Goal: Contribute content: Add original content to the website for others to see

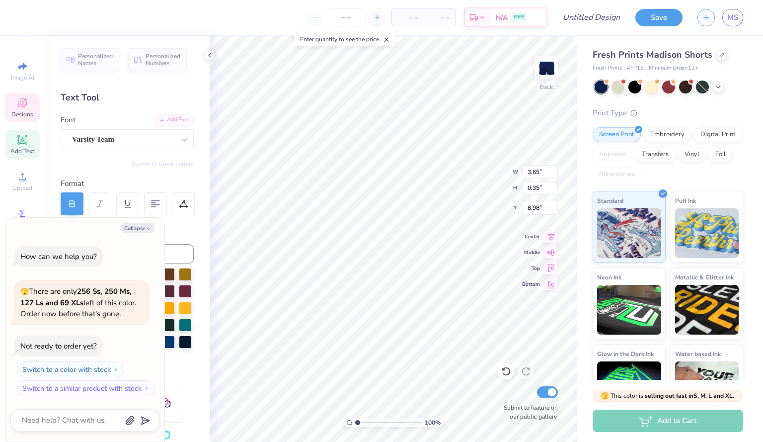
scroll to position [8, 3]
type textarea "x"
type textarea "a"
type textarea "x"
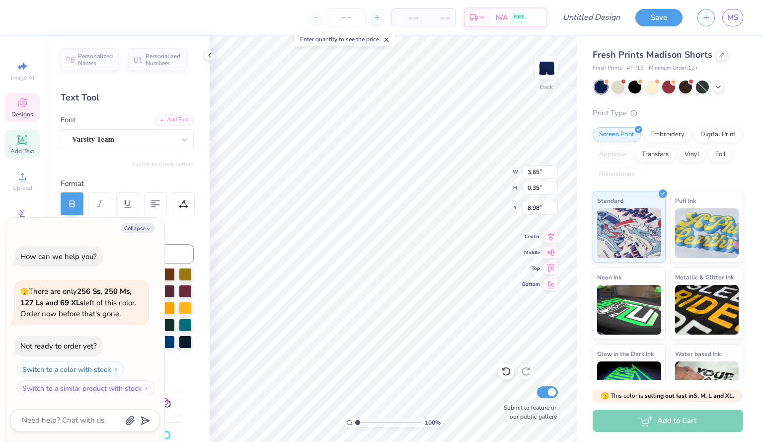
type textarea "A"
type textarea "x"
type textarea "Al"
type textarea "x"
type textarea "Alp"
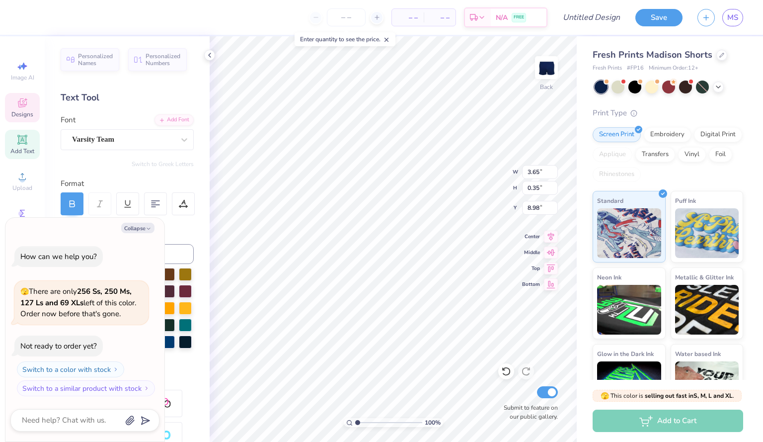
type textarea "x"
type textarea "Alph"
type textarea "x"
type textarea "Alpha"
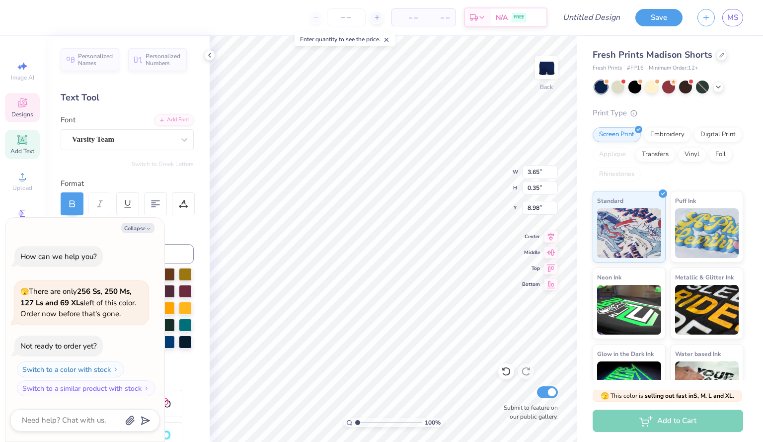
type textarea "x"
type textarea "Alpha"
type textarea "x"
type textarea "Alpha p"
type textarea "x"
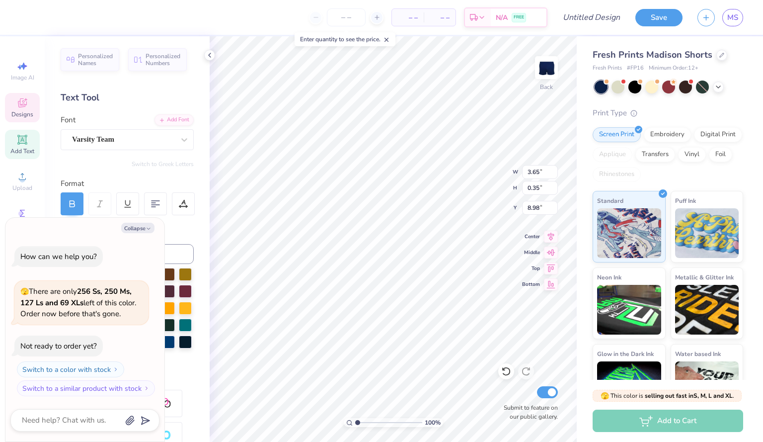
type textarea "Alpha ph"
type textarea "x"
type textarea "Alpha phi"
type textarea "x"
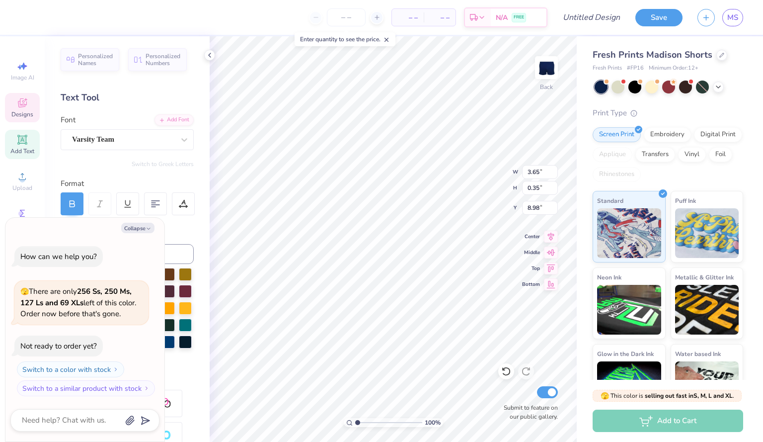
type textarea "Alpha phi"
type textarea "x"
type textarea "Alpha phi z"
type textarea "x"
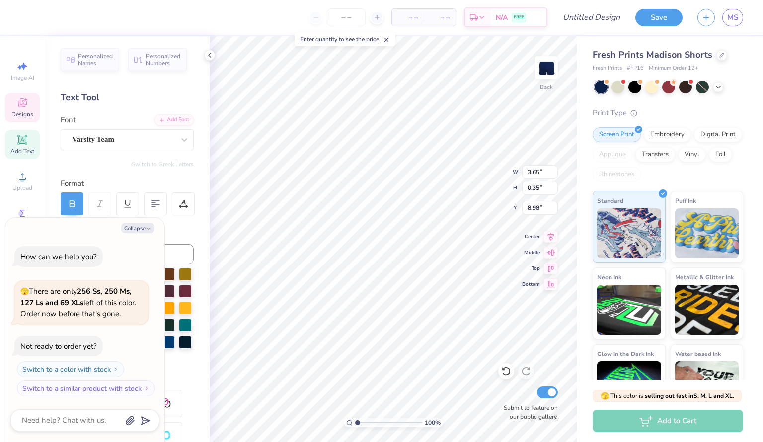
type textarea "Alpha phi ze"
type textarea "x"
type textarea "Alpha phi zet"
type textarea "x"
type textarea "Alpha phi zeta"
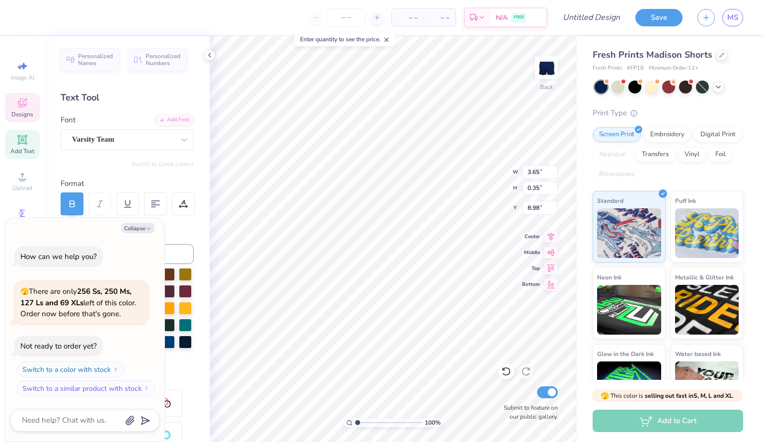
type textarea "x"
type input "1.16"
type input "0.21"
type input "9.44"
type textarea "x"
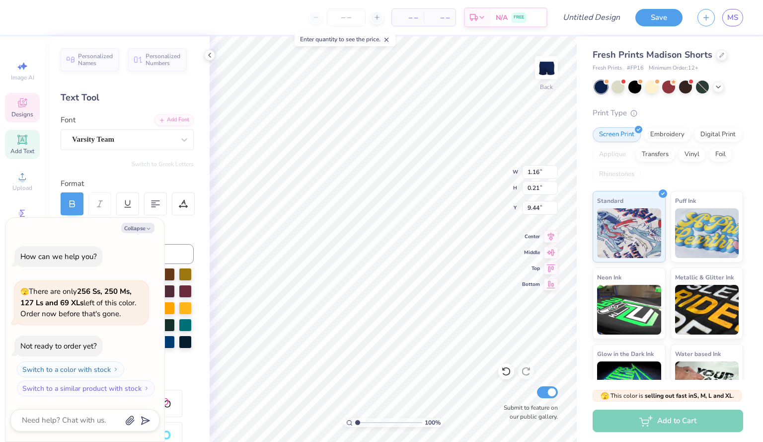
type textarea "EST."
type textarea "x"
type textarea "EST. 1"
type textarea "x"
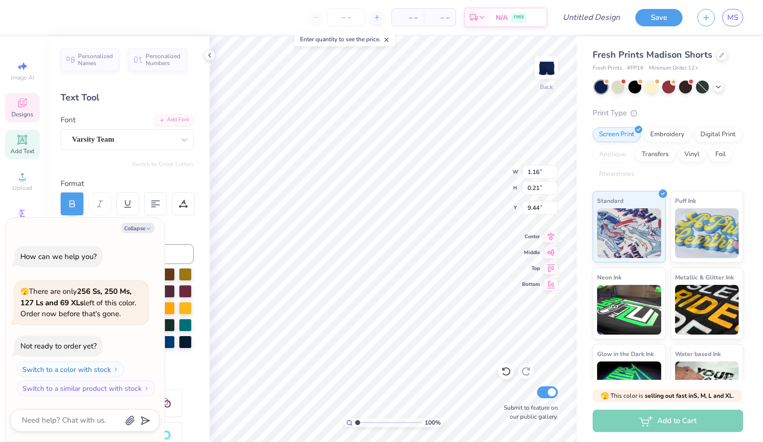
type textarea "EST. 19"
type textarea "x"
type textarea "EST. 192"
type textarea "x"
type textarea "EST. 1924"
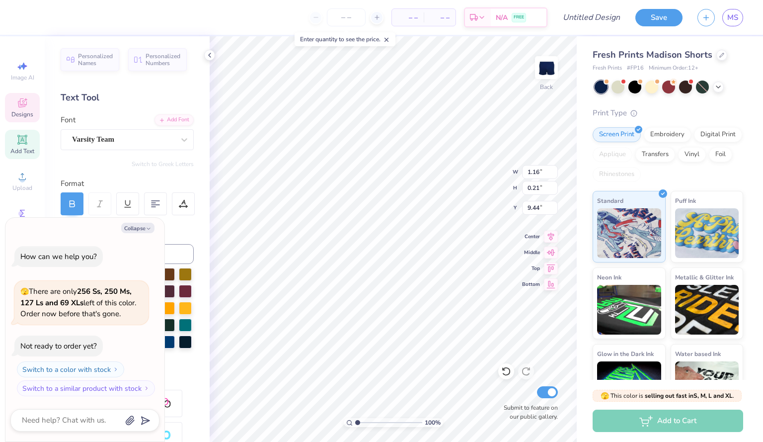
scroll to position [8, 2]
click at [658, 16] on button "Save" at bounding box center [659, 15] width 47 height 17
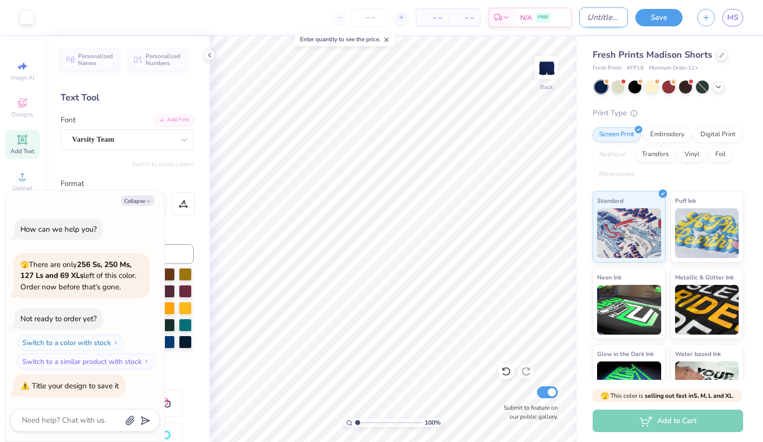
type textarea "x"
click at [595, 14] on input "Design Title" at bounding box center [604, 17] width 49 height 20
type input "s"
type textarea "x"
type input "sh"
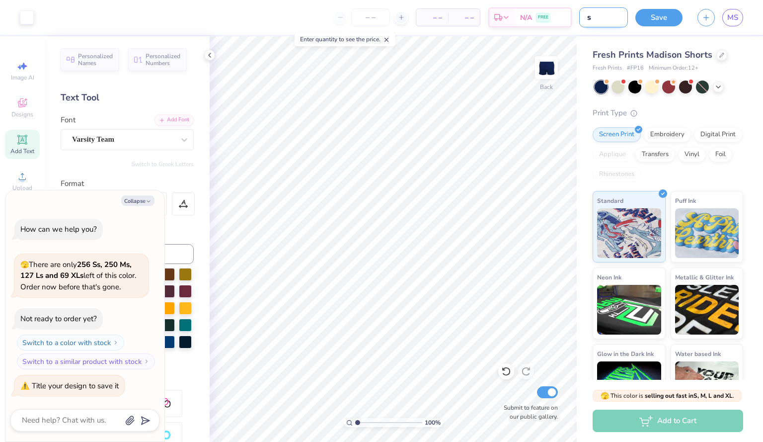
type textarea "x"
type input "sho"
type textarea "x"
type input "shor"
type textarea "x"
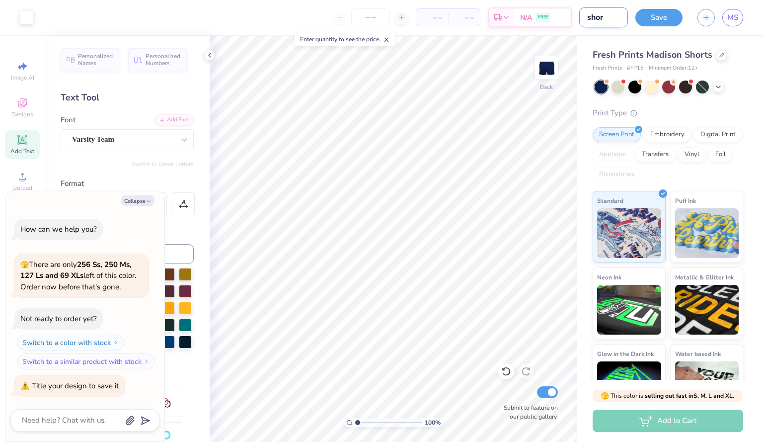
type input "short"
type textarea "x"
type input "short"
type textarea "x"
type input "short s"
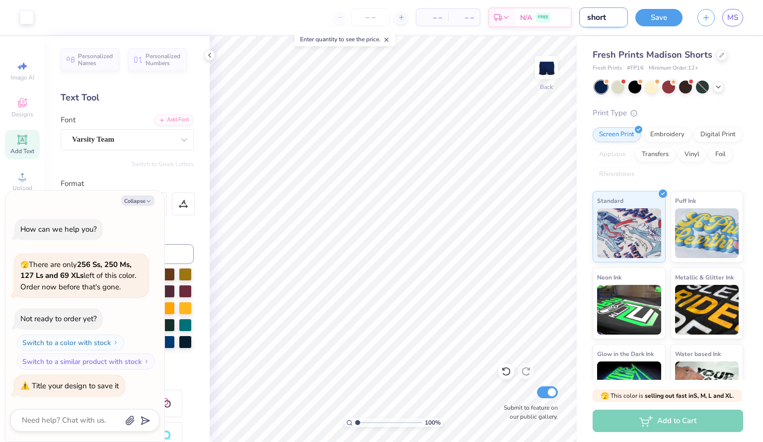
type textarea "x"
type input "short so"
type textarea "x"
type input "short s"
type textarea "x"
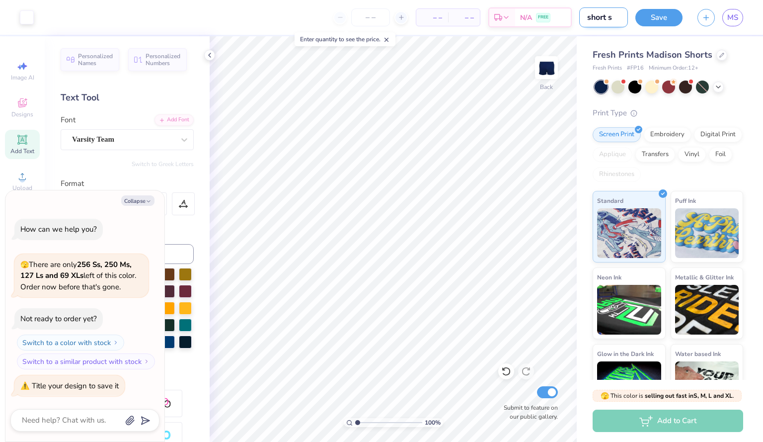
type input "short"
type textarea "x"
type input "short a"
type textarea "x"
type input "short ao"
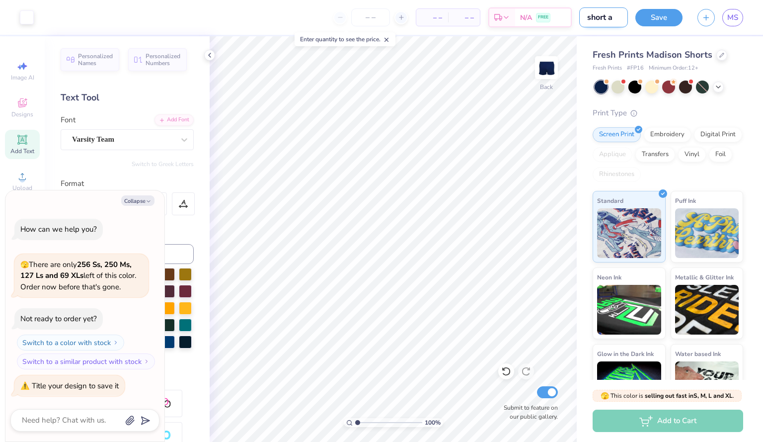
type textarea "x"
type input "short aoz"
type textarea "x"
click at [609, 19] on input "short aoz" at bounding box center [604, 17] width 49 height 20
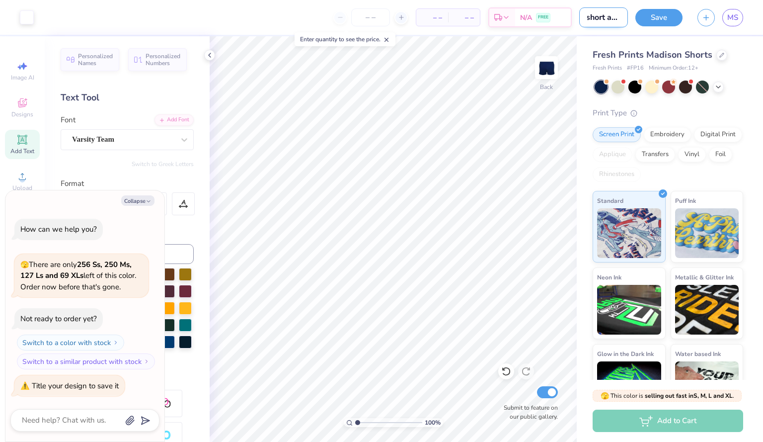
type input "shortaoz"
type textarea "x"
type input "shortwaoz"
type textarea "x"
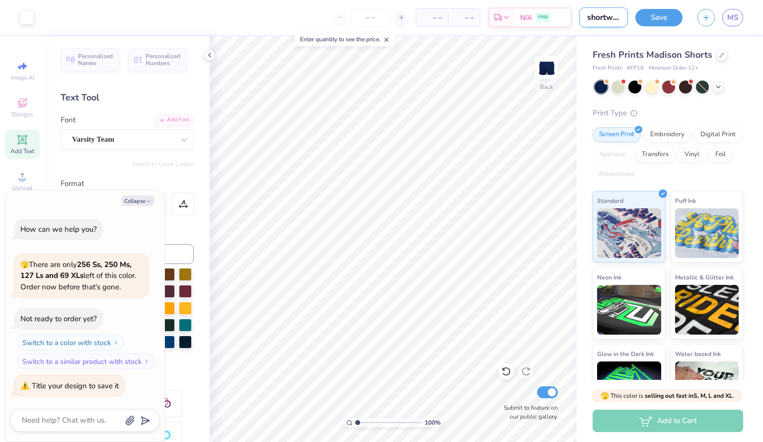
type input "shortw aoz"
type textarea "x"
type input "shortwaoz"
type textarea "x"
type input "shortaoz"
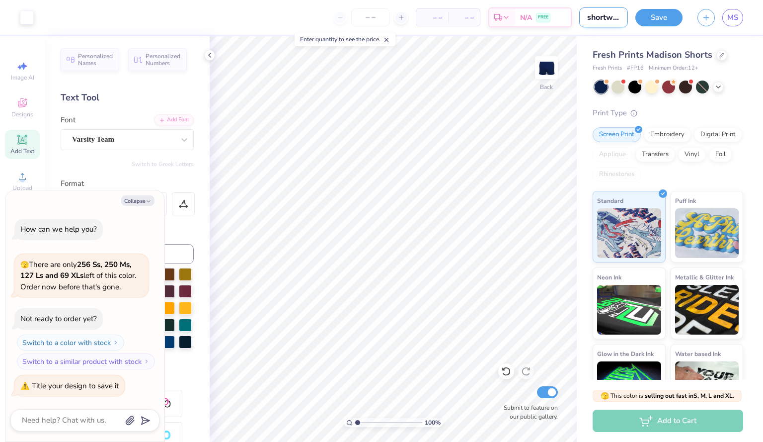
type textarea "x"
type input "shortsaoz"
type textarea "x"
type input "shorts aoz"
type textarea "x"
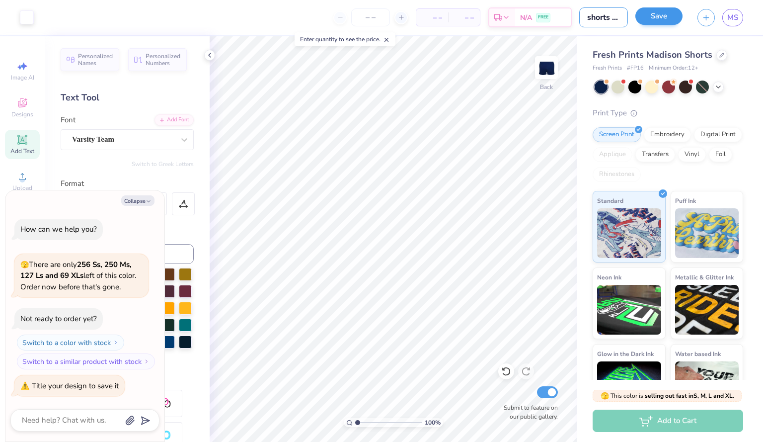
type input "shorts aoz"
click at [664, 18] on button "Save" at bounding box center [659, 15] width 47 height 17
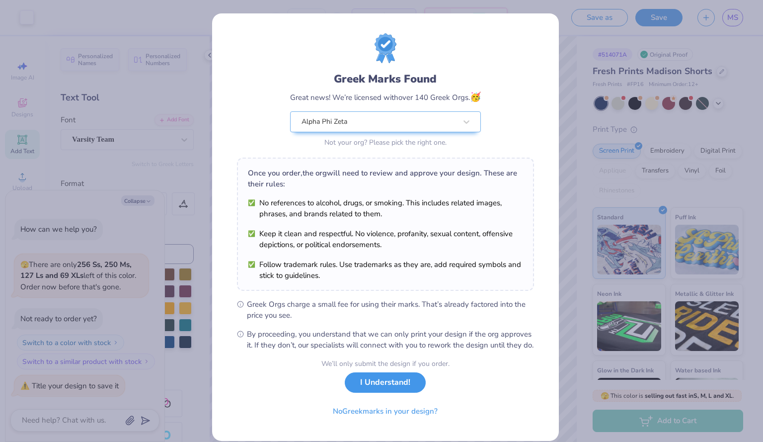
click at [371, 393] on button "I Understand!" at bounding box center [385, 382] width 81 height 20
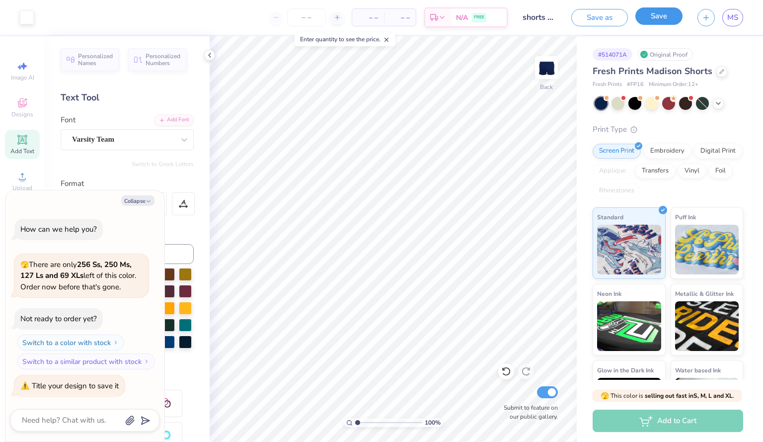
click at [654, 19] on button "Save" at bounding box center [659, 15] width 47 height 17
click at [211, 57] on icon at bounding box center [210, 55] width 8 height 8
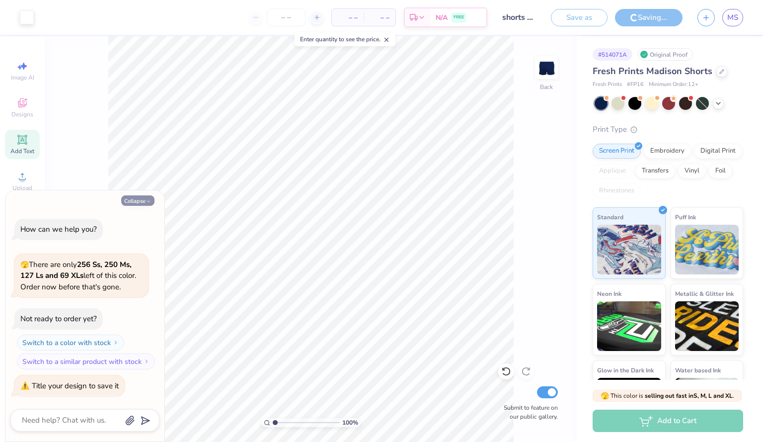
click at [140, 198] on button "Collapse" at bounding box center [137, 200] width 33 height 10
type textarea "x"
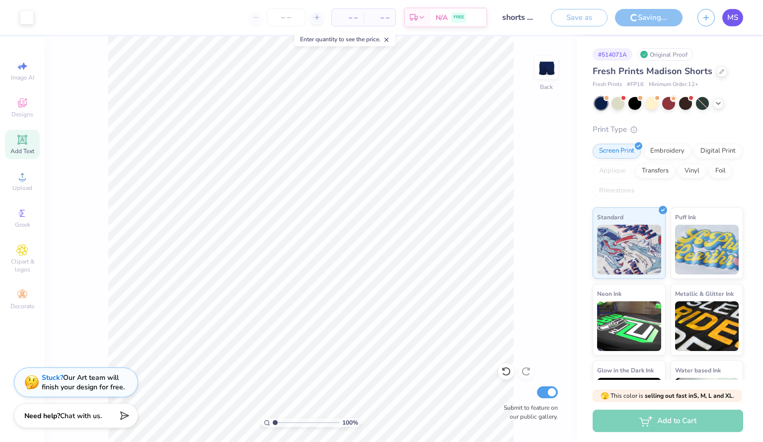
click at [737, 19] on span "MS" at bounding box center [733, 17] width 11 height 11
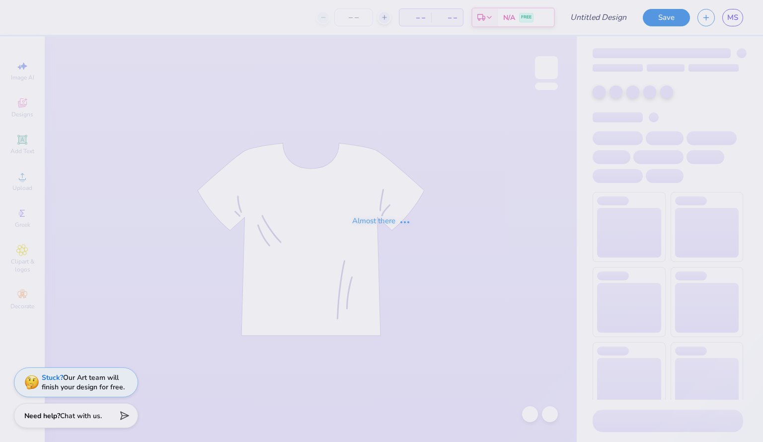
type input "shorts aoz"
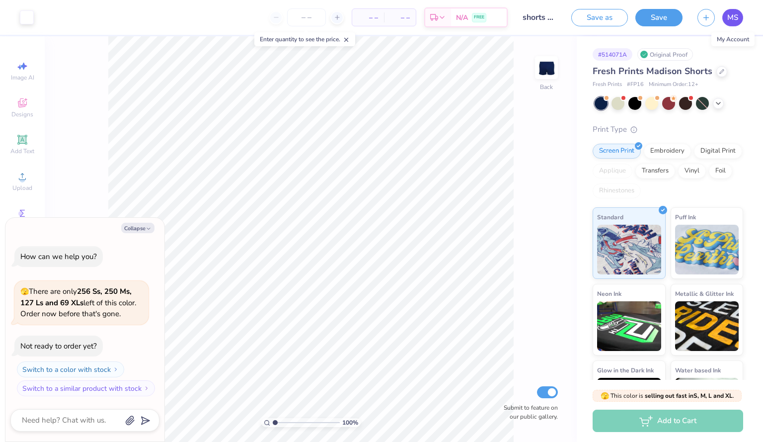
click at [735, 21] on span "MS" at bounding box center [733, 17] width 11 height 11
click at [613, 103] on div at bounding box center [618, 102] width 13 height 13
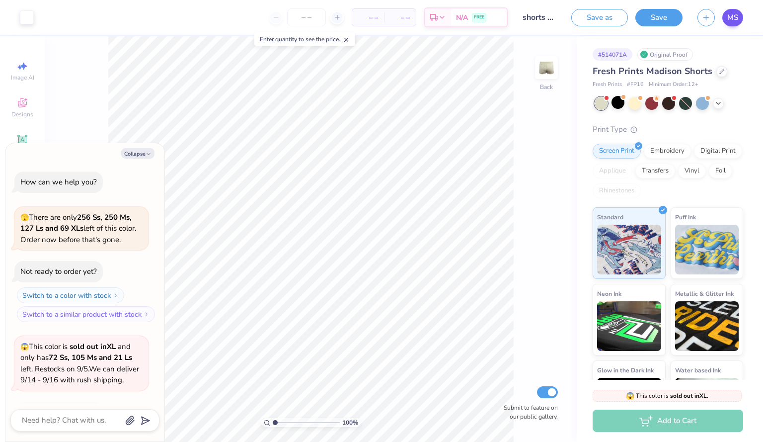
scroll to position [66, 0]
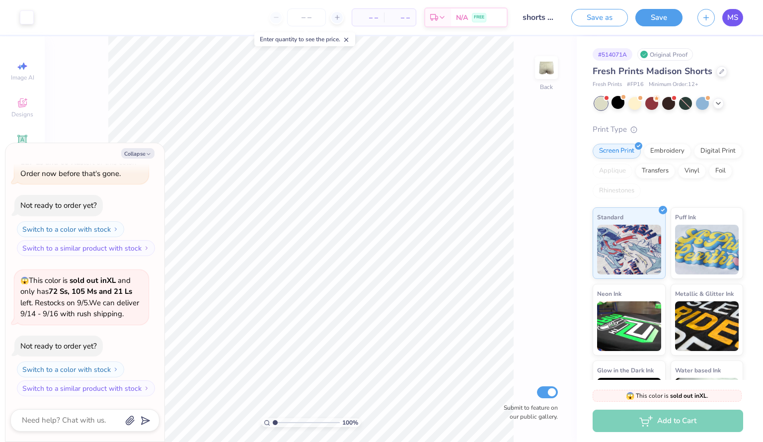
click at [732, 14] on span "MS" at bounding box center [733, 17] width 11 height 11
click at [239, 238] on ul "Cut Copy Paste Remove Background Duplicate Select All Delete Group Ungroup Brin…" at bounding box center [254, 313] width 78 height 252
drag, startPoint x: 152, startPoint y: 157, endPoint x: 137, endPoint y: 195, distance: 41.4
click at [137, 195] on div "Collapse How can we help you? 🫣 There are only 256 Ss, 250 Ms, 127 Ls and 69 XL…" at bounding box center [84, 292] width 159 height 298
click at [81, 339] on div "Not ready to order yet?" at bounding box center [58, 345] width 88 height 21
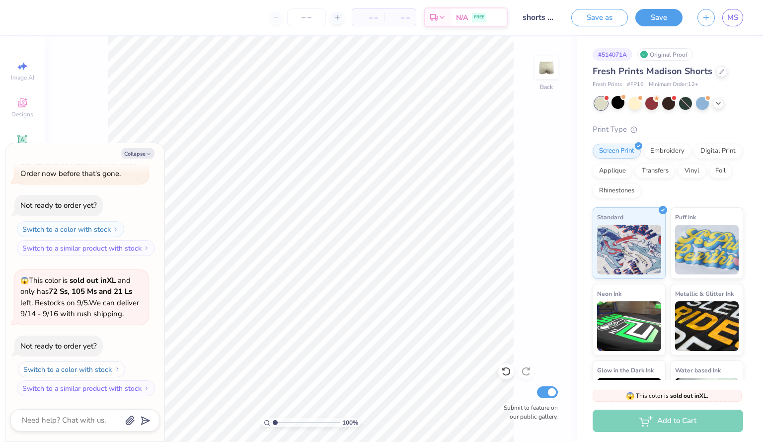
click at [102, 365] on button "Switch to a color with stock" at bounding box center [71, 369] width 107 height 16
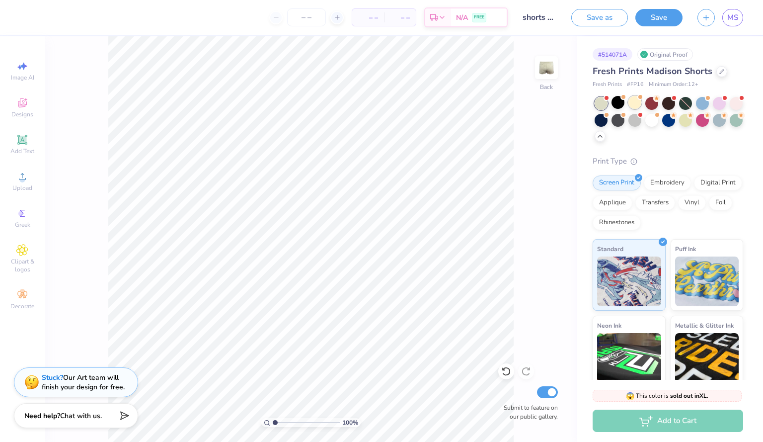
click at [629, 99] on div at bounding box center [635, 102] width 13 height 13
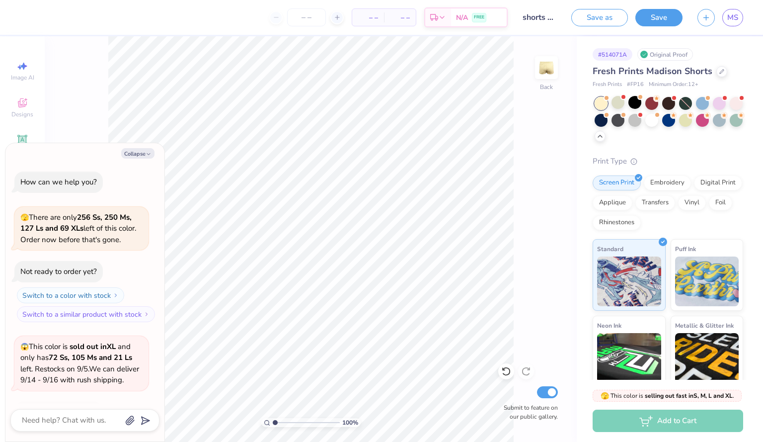
scroll to position [195, 0]
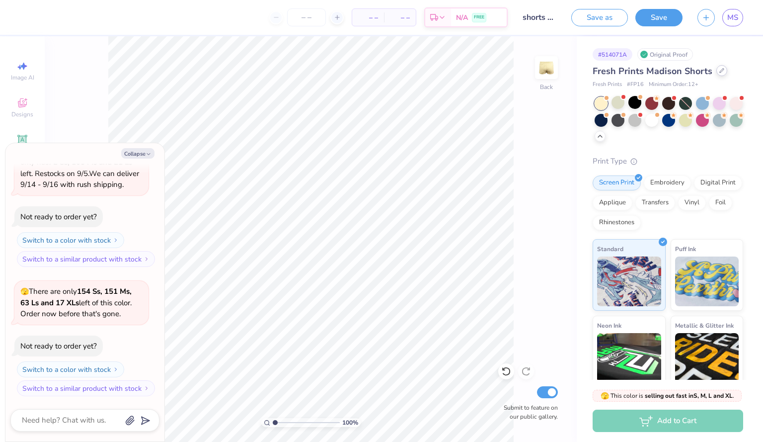
click at [717, 71] on div at bounding box center [722, 70] width 11 height 11
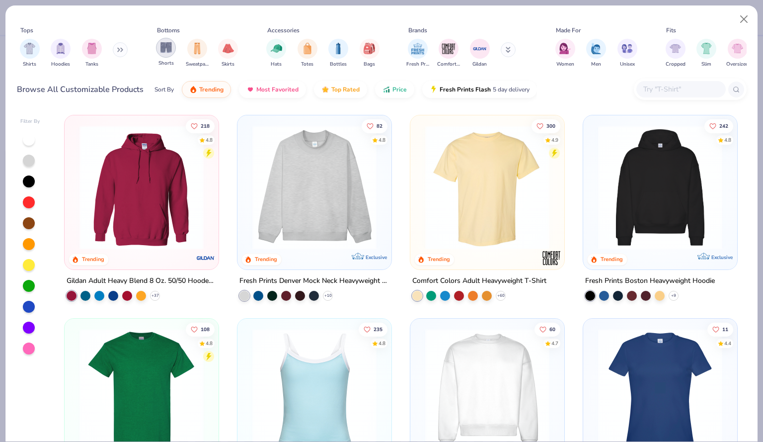
click at [167, 51] on img "filter for Shorts" at bounding box center [166, 47] width 11 height 11
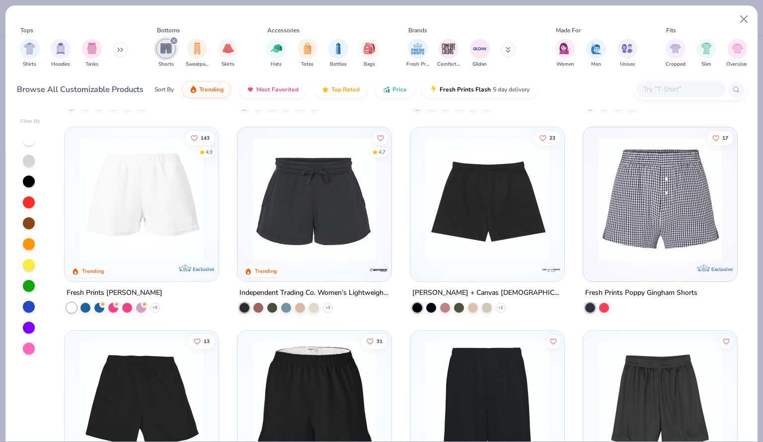
scroll to position [193, 0]
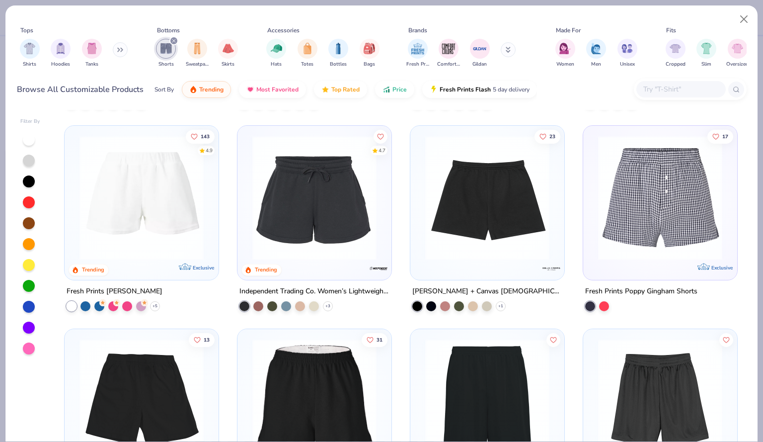
click at [289, 226] on img at bounding box center [315, 198] width 134 height 124
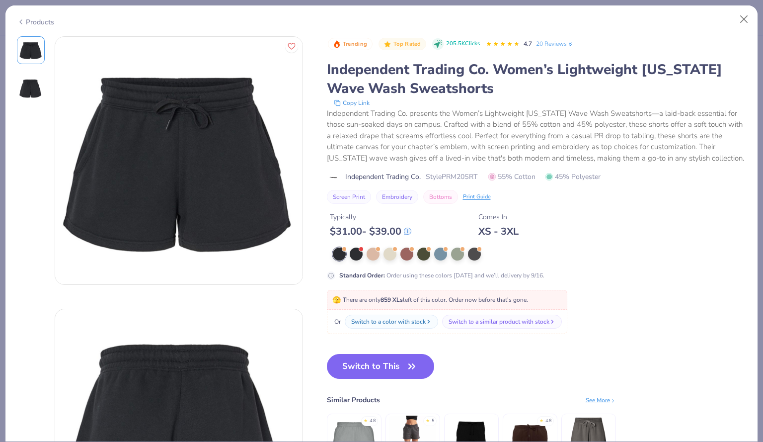
click at [30, 17] on div "Products" at bounding box center [35, 22] width 37 height 10
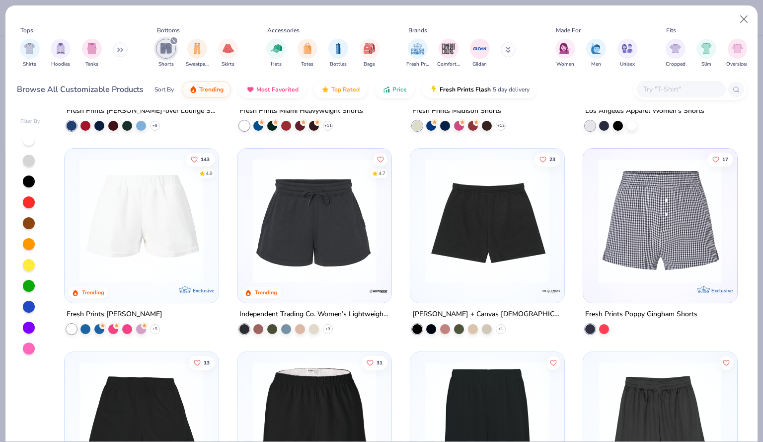
scroll to position [170, 0]
click at [162, 247] on img at bounding box center [142, 220] width 134 height 124
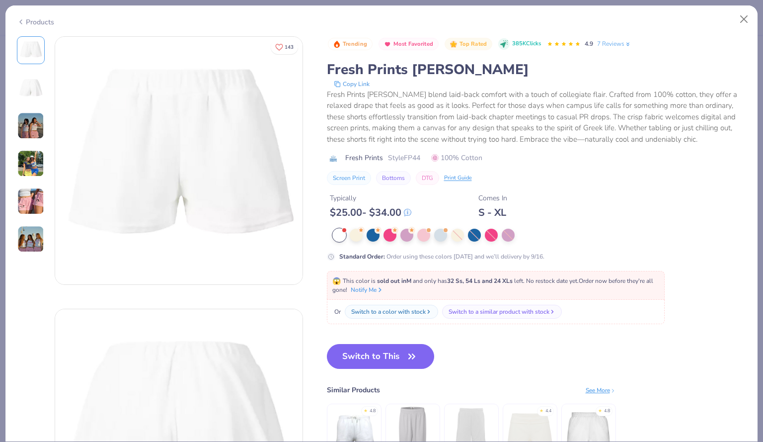
click at [23, 22] on icon at bounding box center [21, 22] width 8 height 12
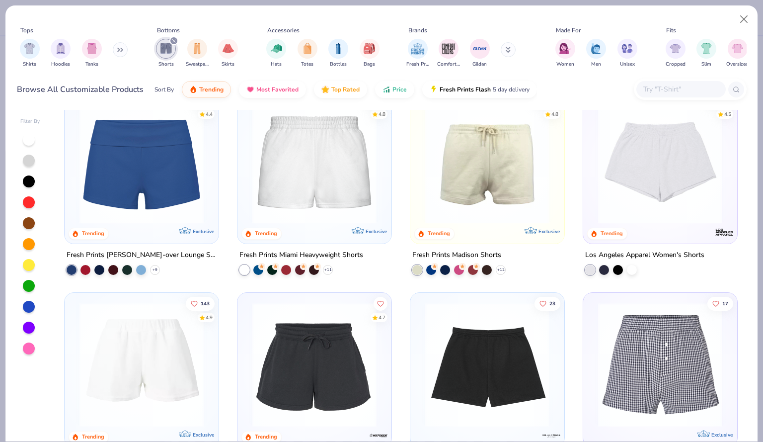
scroll to position [25, 0]
click at [315, 190] on img at bounding box center [315, 162] width 134 height 124
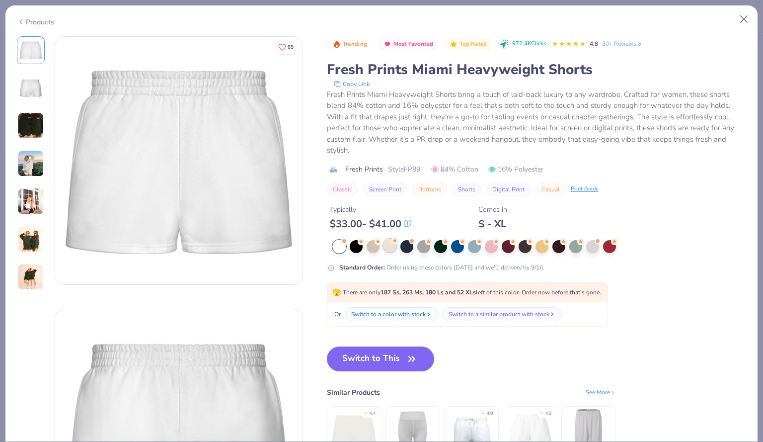
click at [386, 251] on div at bounding box center [390, 245] width 13 height 13
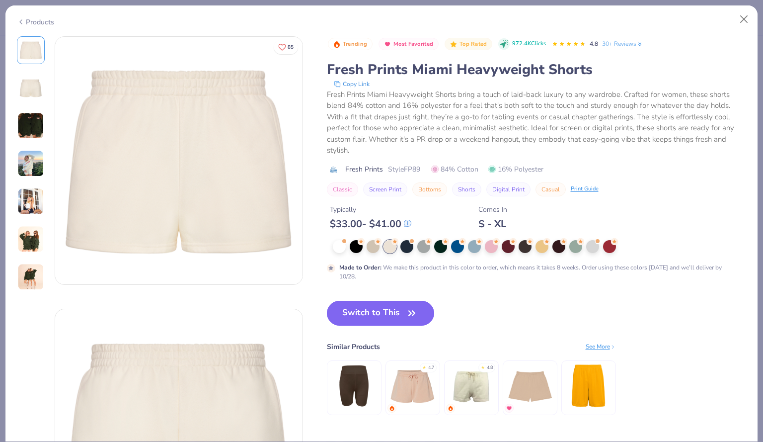
click at [379, 314] on button "Switch to This" at bounding box center [381, 313] width 108 height 25
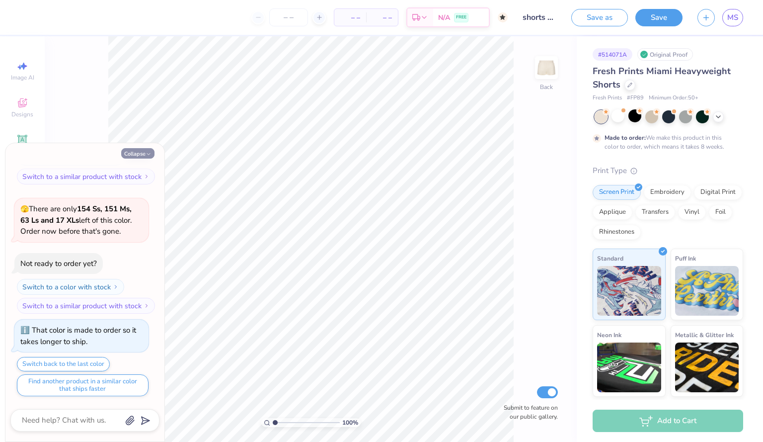
click at [147, 152] on icon "button" at bounding box center [149, 154] width 6 height 6
type textarea "x"
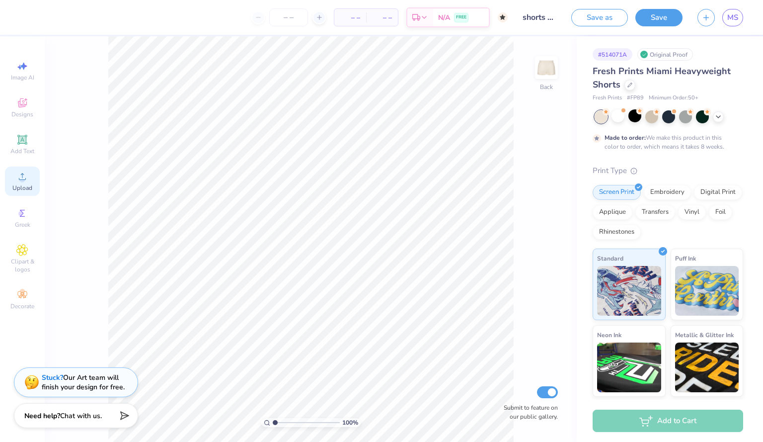
click at [22, 182] on circle at bounding box center [21, 179] width 5 height 5
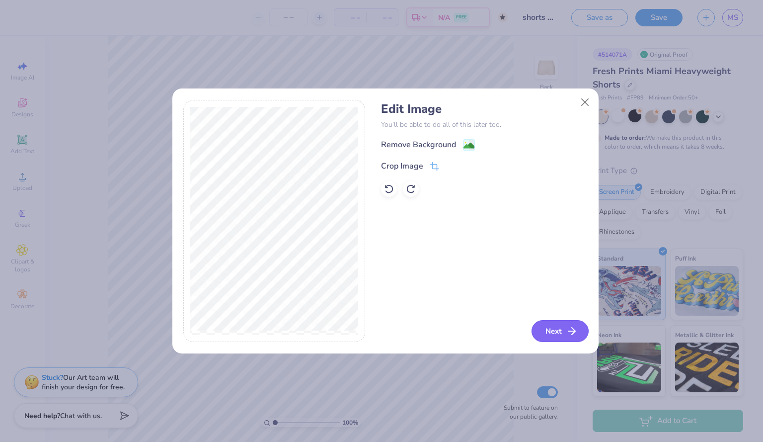
click at [562, 328] on button "Next" at bounding box center [560, 331] width 57 height 22
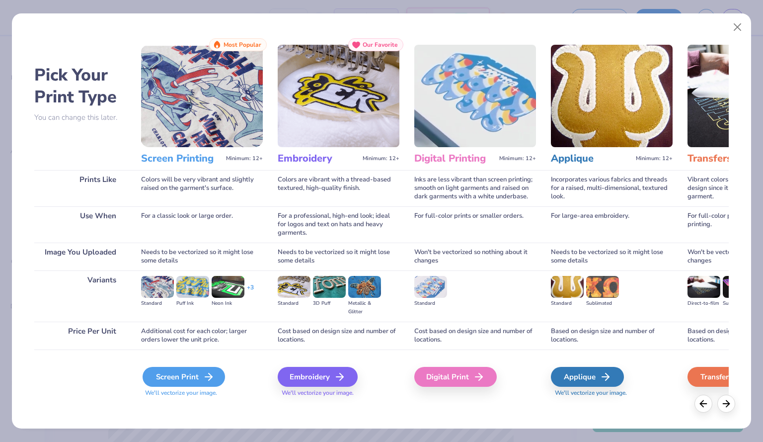
click at [189, 383] on div "Screen Print" at bounding box center [184, 377] width 83 height 20
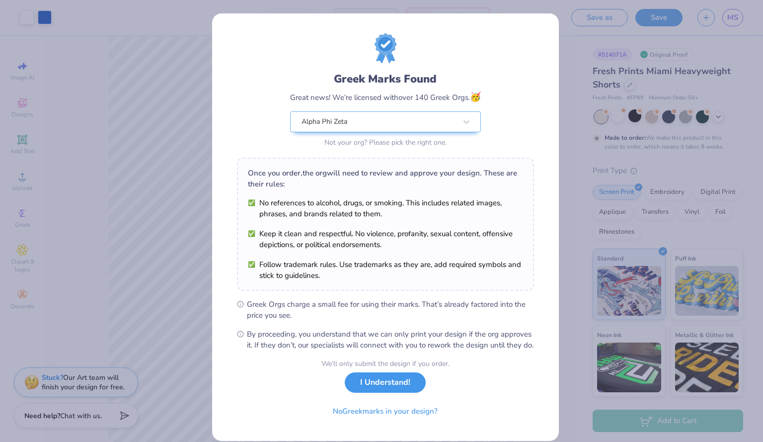
click at [383, 393] on button "I Understand!" at bounding box center [385, 382] width 81 height 20
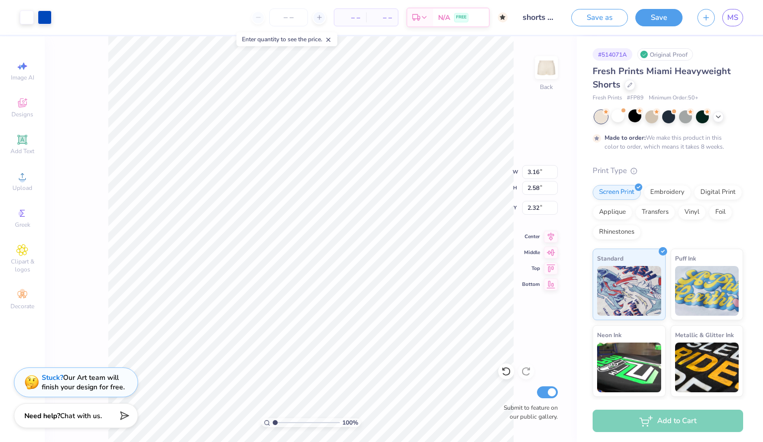
type input "3.16"
type input "2.58"
type input "7.26"
click at [737, 14] on span "MS" at bounding box center [733, 17] width 11 height 11
click at [732, 21] on span "MS" at bounding box center [733, 17] width 11 height 11
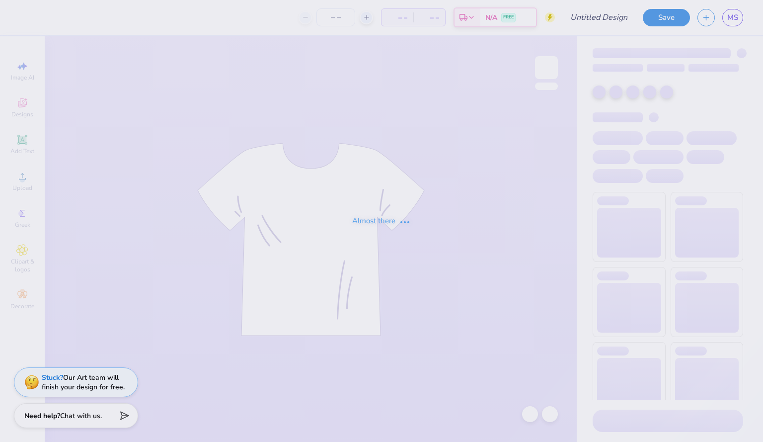
type input "AOZ - pillars"
type input "20"
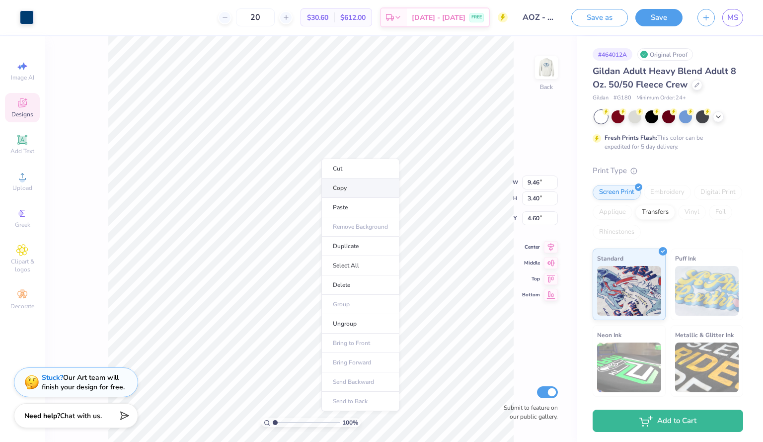
click at [348, 190] on li "Copy" at bounding box center [361, 187] width 78 height 19
type input "2.28"
type input "1.28"
type input "6.73"
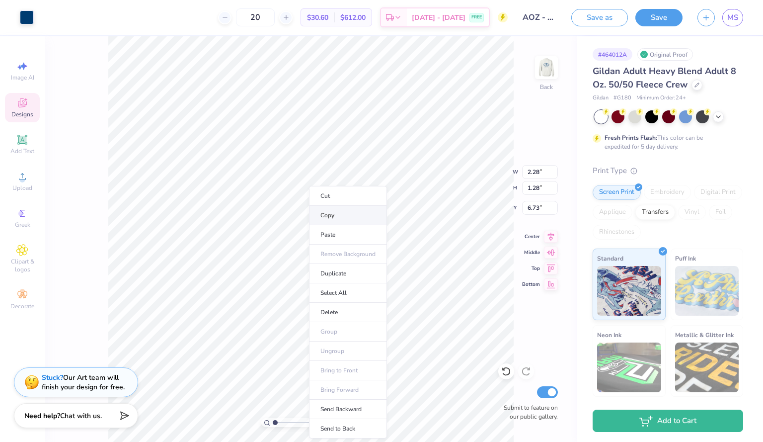
click at [341, 218] on li "Copy" at bounding box center [348, 215] width 78 height 19
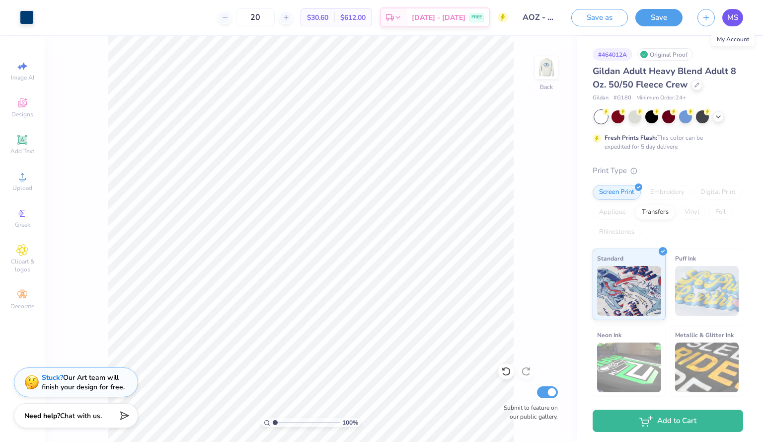
click at [734, 16] on span "MS" at bounding box center [733, 17] width 11 height 11
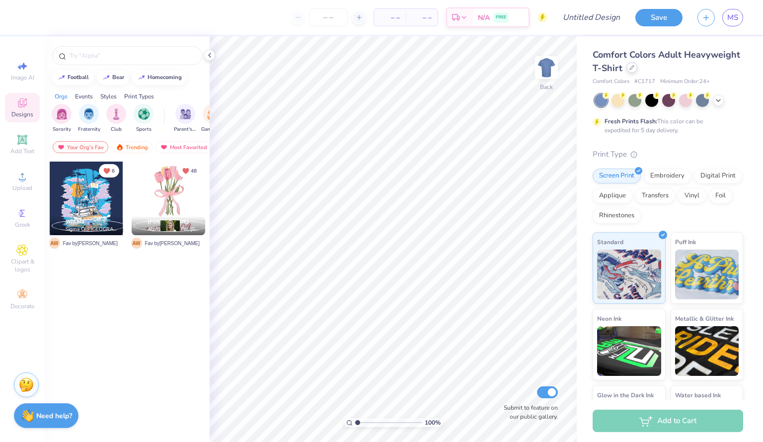
click at [638, 70] on div at bounding box center [632, 67] width 11 height 11
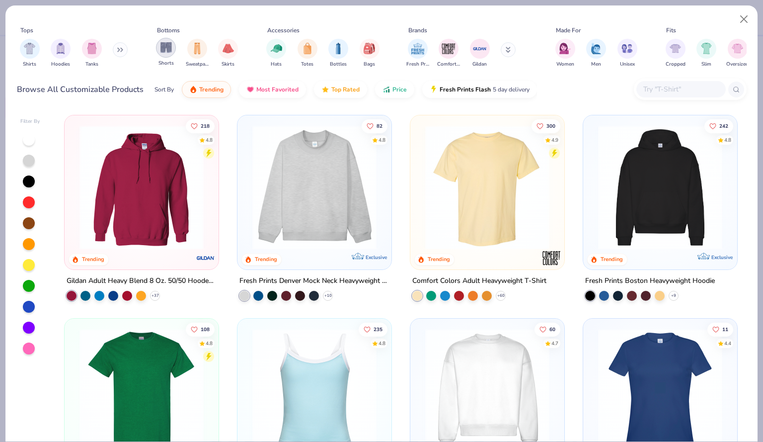
click at [166, 50] on img "filter for Shorts" at bounding box center [166, 47] width 11 height 11
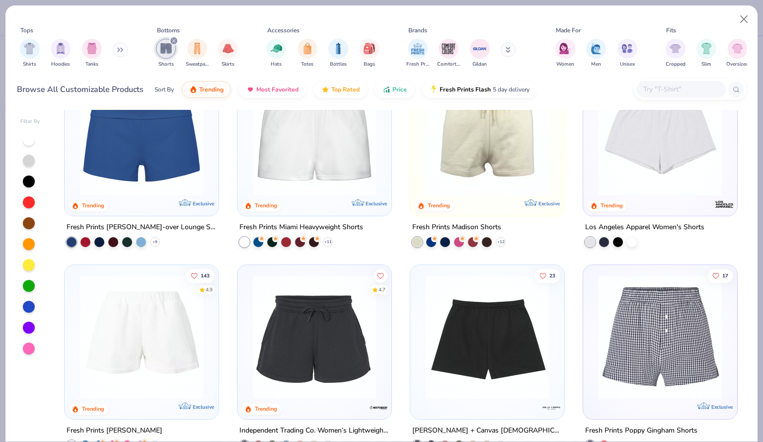
scroll to position [57, 0]
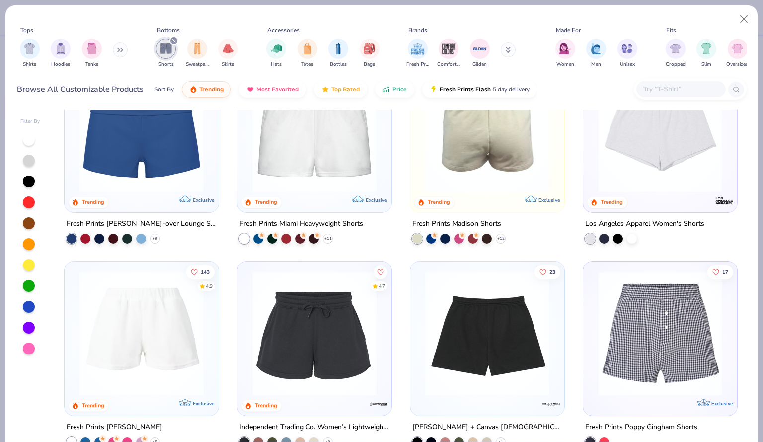
click at [501, 168] on img at bounding box center [487, 130] width 134 height 124
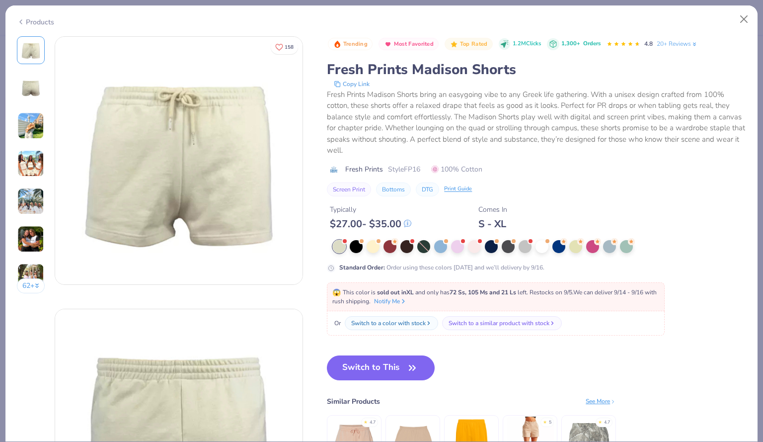
click at [42, 74] on div at bounding box center [31, 88] width 28 height 28
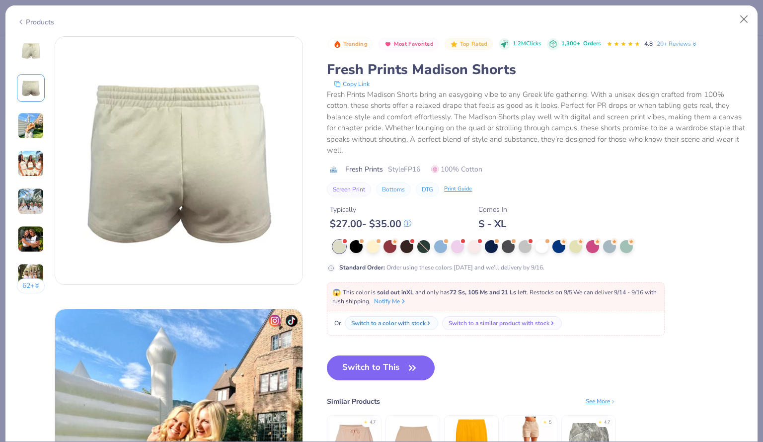
click at [26, 139] on div at bounding box center [31, 126] width 28 height 28
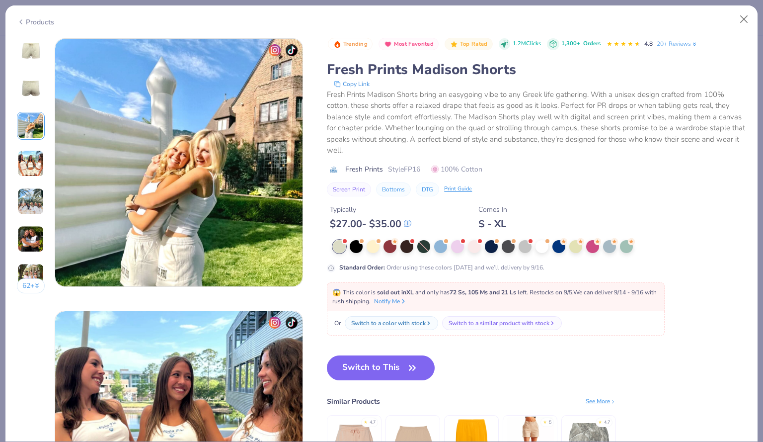
scroll to position [545, 0]
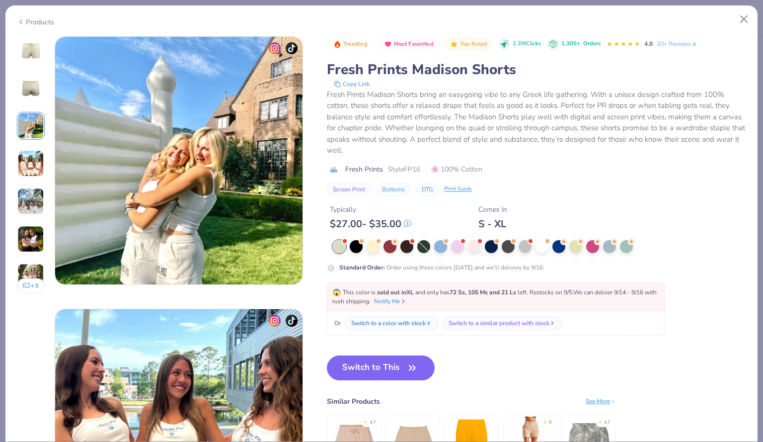
click at [27, 162] on img at bounding box center [30, 163] width 27 height 27
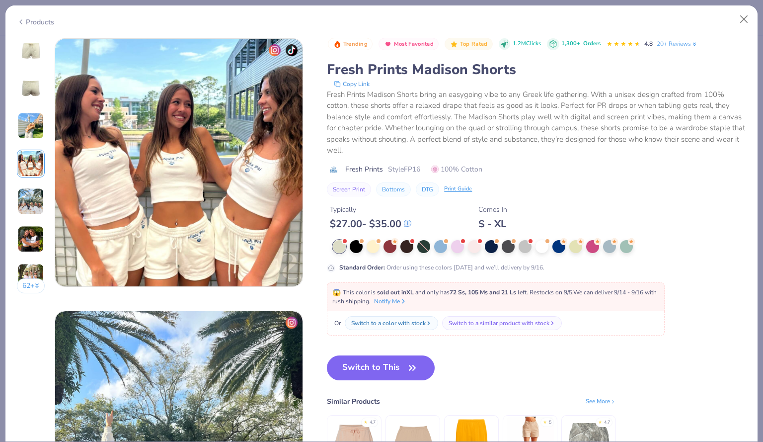
scroll to position [817, 0]
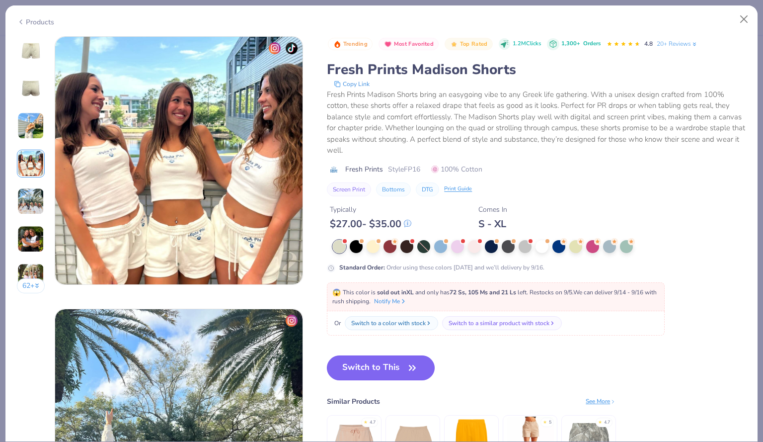
click at [378, 373] on button "Switch to This" at bounding box center [381, 367] width 108 height 25
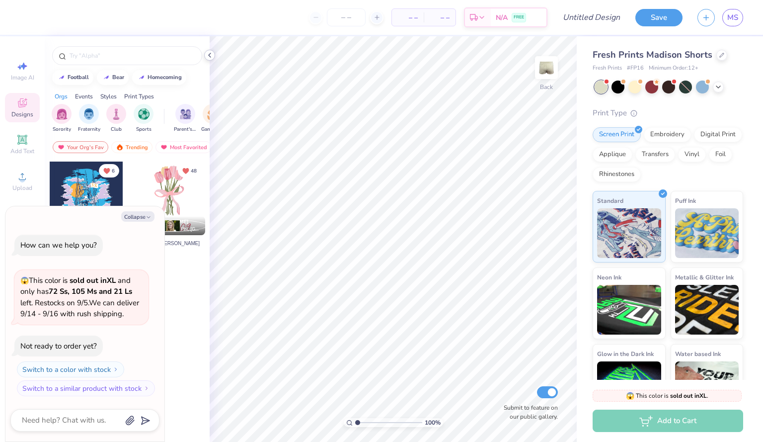
click at [208, 54] on icon at bounding box center [210, 55] width 8 height 8
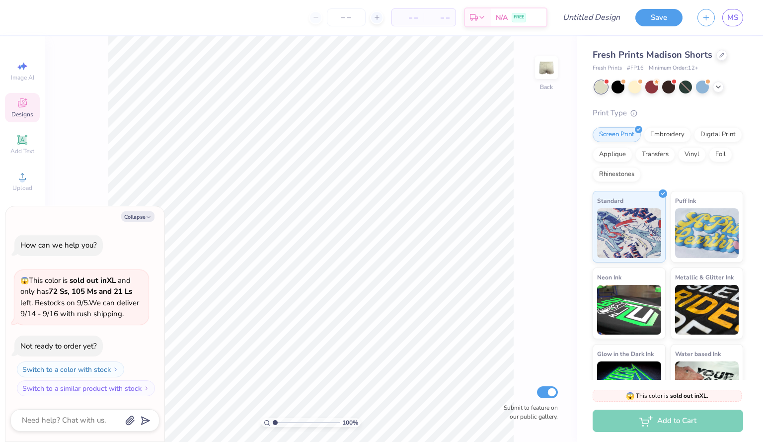
click at [125, 283] on span "😱 This color is sold out in XL and only has 72 Ss, 105 Ms and 21 Ls left . Rest…" at bounding box center [79, 297] width 119 height 44
click at [119, 306] on span "😱 This color is sold out in XL and only has 72 Ss, 105 Ms and 21 Ls left . Rest…" at bounding box center [79, 297] width 119 height 44
click at [123, 314] on span "😱 This color is sold out in XL and only has 72 Ss, 105 Ms and 21 Ls left . Rest…" at bounding box center [79, 297] width 119 height 44
click at [144, 215] on button "Collapse" at bounding box center [137, 216] width 33 height 10
type textarea "x"
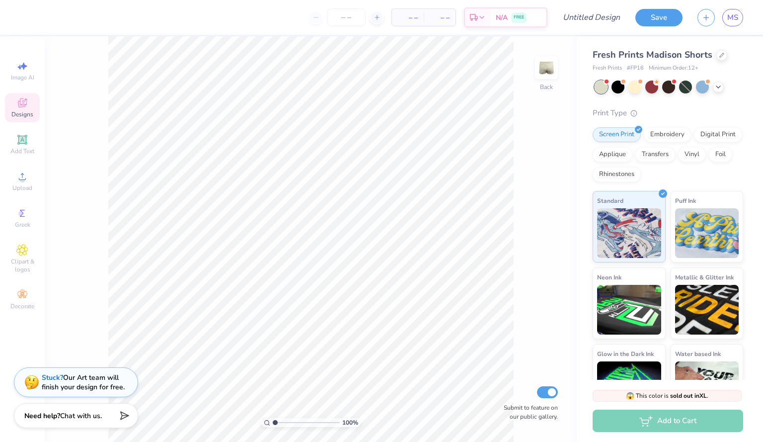
click at [28, 109] on div "Designs" at bounding box center [22, 107] width 35 height 29
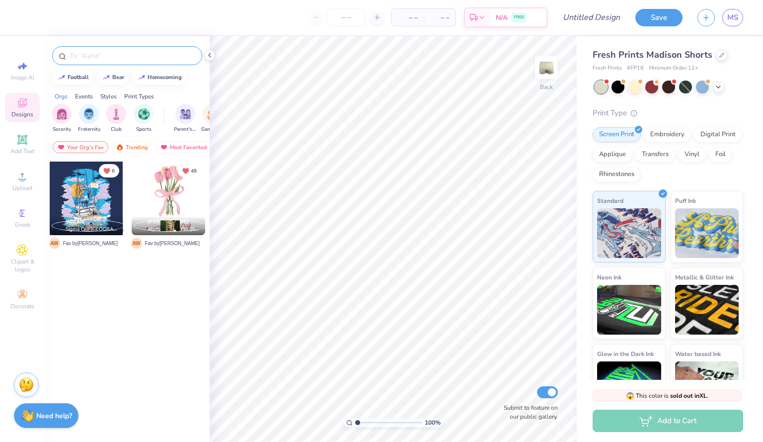
click at [97, 55] on input "text" at bounding box center [132, 56] width 127 height 10
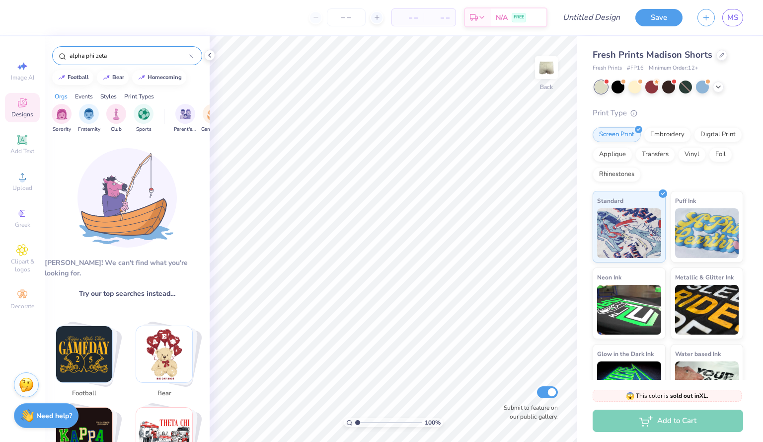
scroll to position [0, 0]
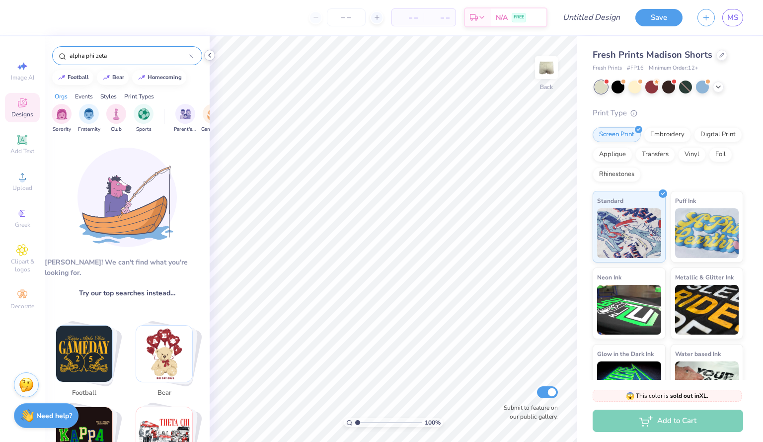
type input "alpha phi zeta"
click at [210, 57] on icon at bounding box center [210, 55] width 8 height 8
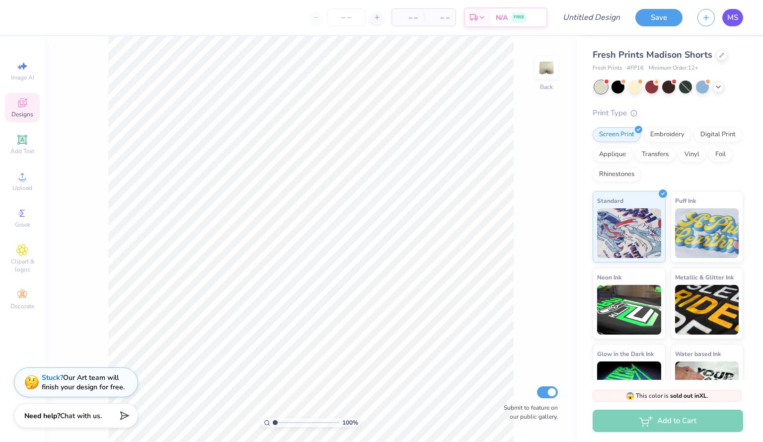
click at [736, 14] on span "MS" at bounding box center [733, 17] width 11 height 11
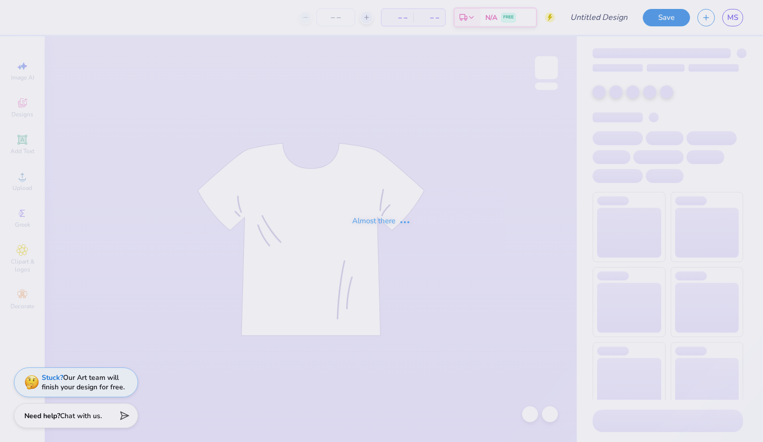
type input "AOZ - pillars"
type input "20"
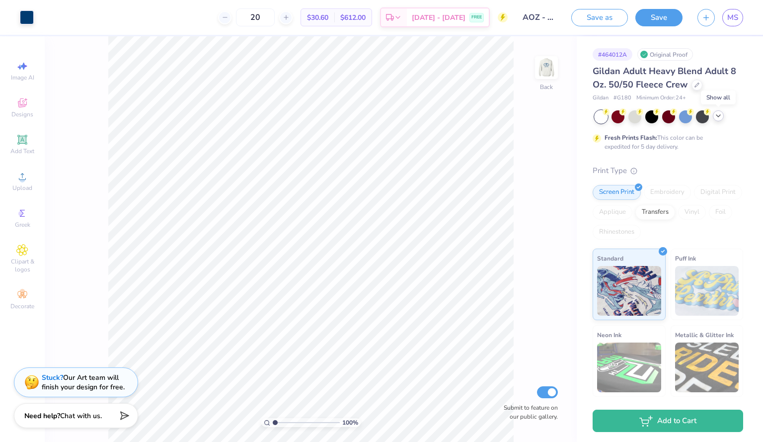
click at [718, 121] on div at bounding box center [718, 115] width 11 height 11
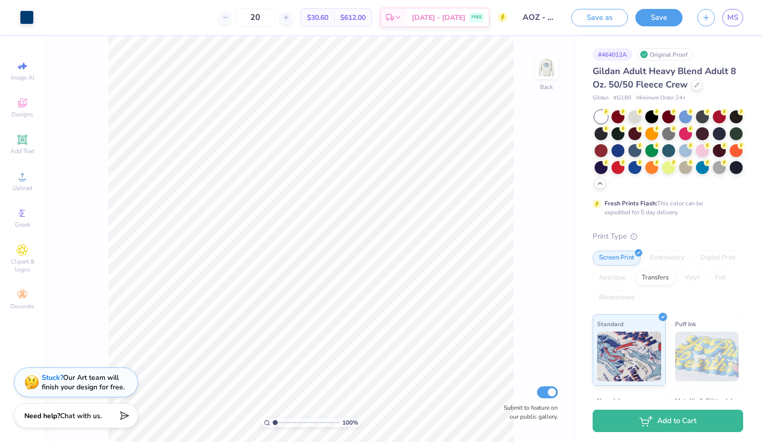
click at [662, 186] on div at bounding box center [669, 149] width 149 height 79
click at [604, 186] on icon at bounding box center [600, 182] width 8 height 8
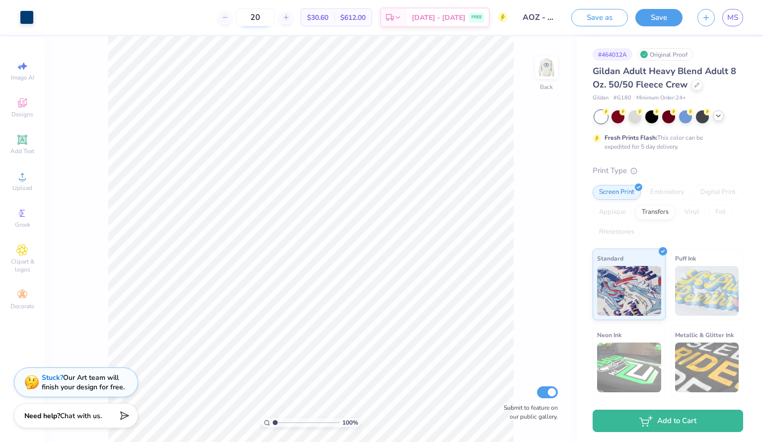
click at [275, 15] on input "20" at bounding box center [255, 17] width 39 height 18
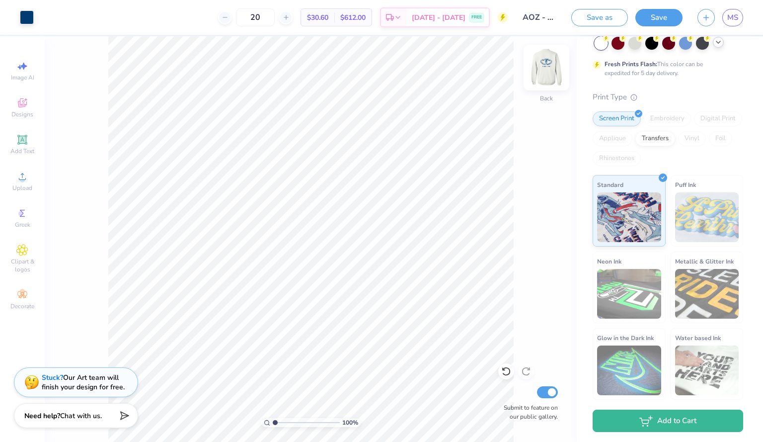
click at [541, 78] on img at bounding box center [547, 68] width 40 height 40
click at [541, 78] on img at bounding box center [547, 68] width 20 height 20
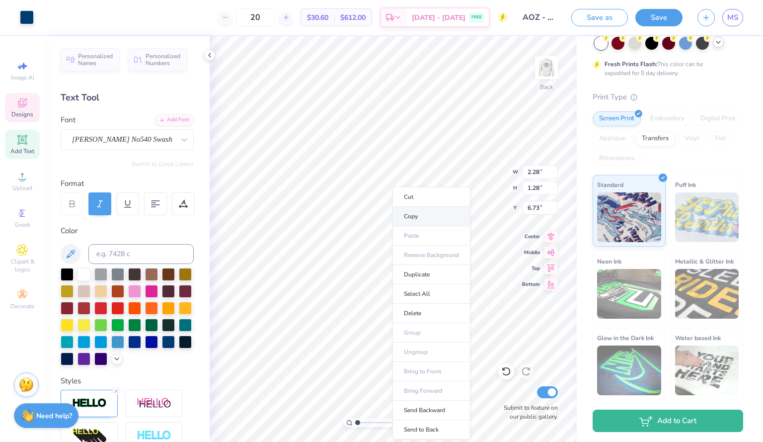
click at [419, 210] on li "Copy" at bounding box center [432, 216] width 78 height 19
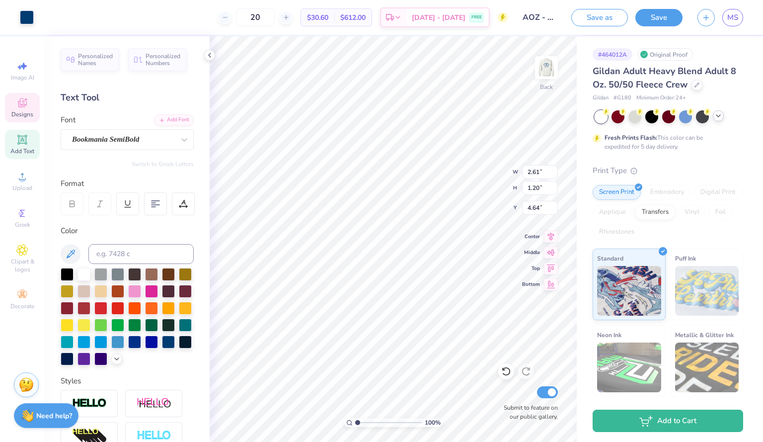
type input "2.61"
type input "1.20"
type input "4.64"
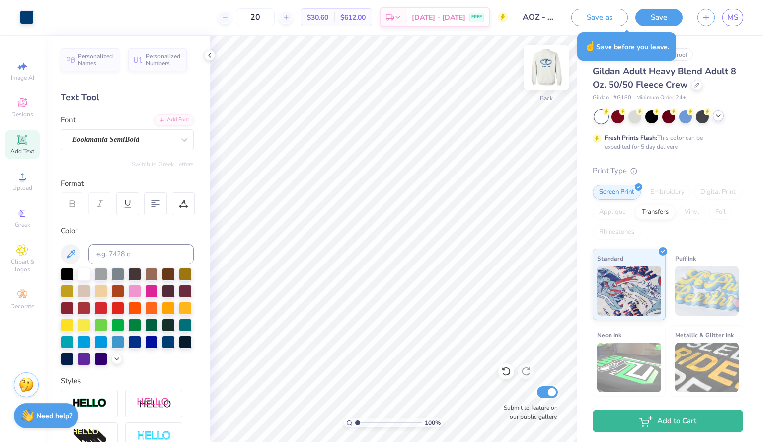
click at [551, 72] on img at bounding box center [547, 68] width 40 height 40
click at [546, 63] on img at bounding box center [547, 68] width 40 height 40
click at [656, 17] on button "Save" at bounding box center [659, 15] width 47 height 17
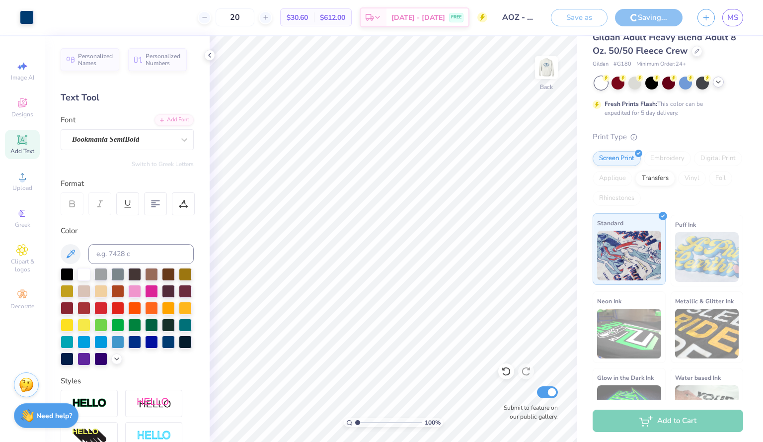
scroll to position [33, 0]
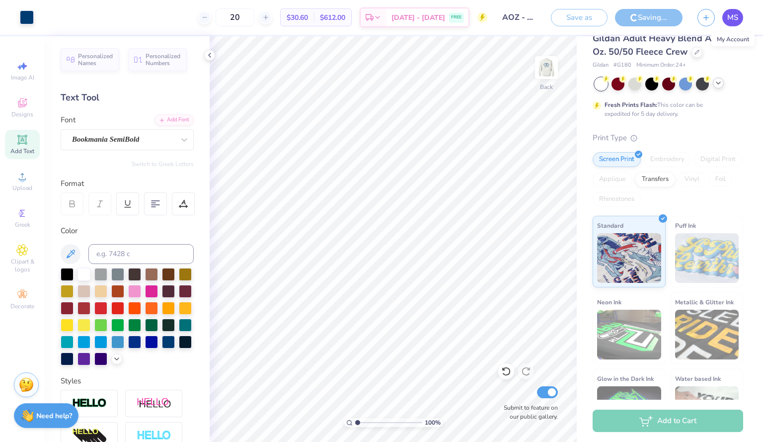
click at [733, 25] on link "MS" at bounding box center [733, 17] width 21 height 17
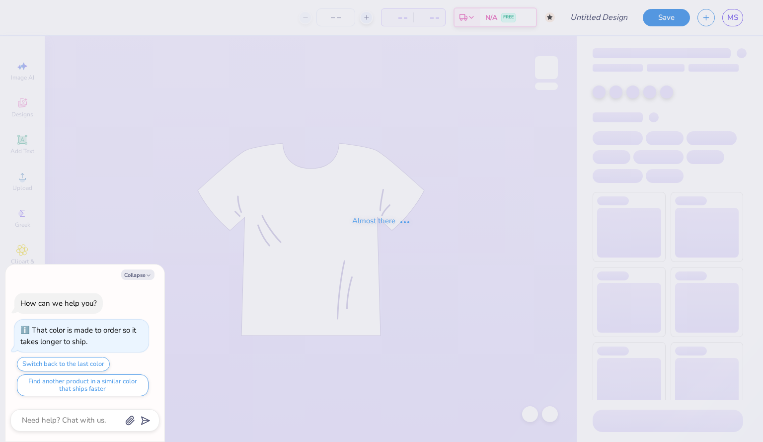
type textarea "x"
type input "AOZ fall formal"
type textarea "x"
type input "50"
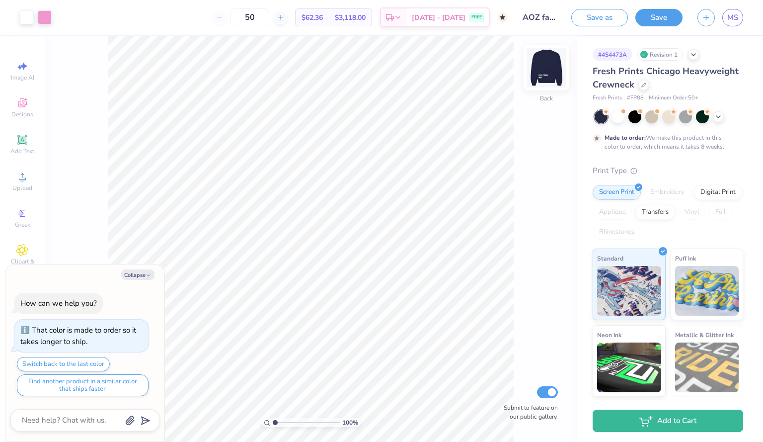
click at [548, 68] on img at bounding box center [547, 68] width 40 height 40
type textarea "x"
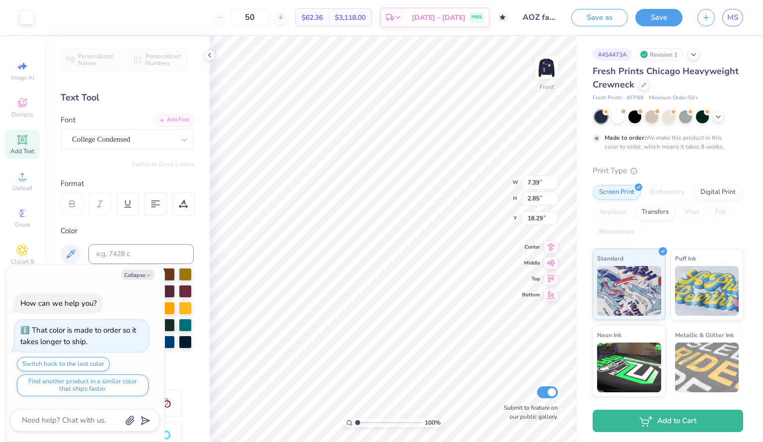
type textarea "FALL 2025"
type textarea "x"
type textarea "FALL 2025"
type textarea "x"
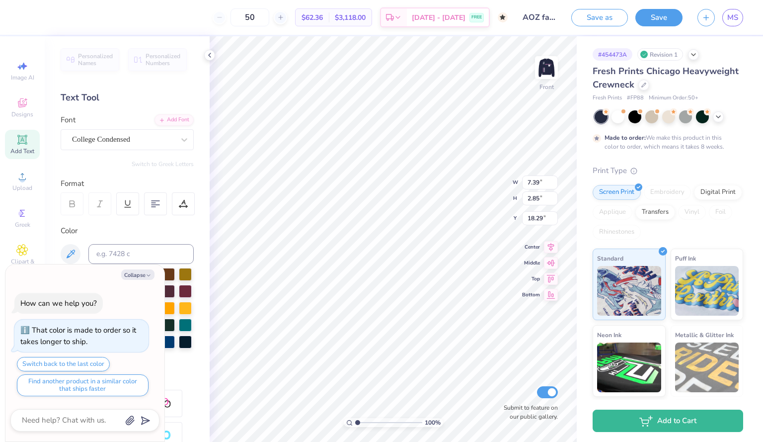
type textarea "FAL 2025"
type textarea "x"
type textarea "FAL 2025"
type textarea "x"
type textarea "FAL 205"
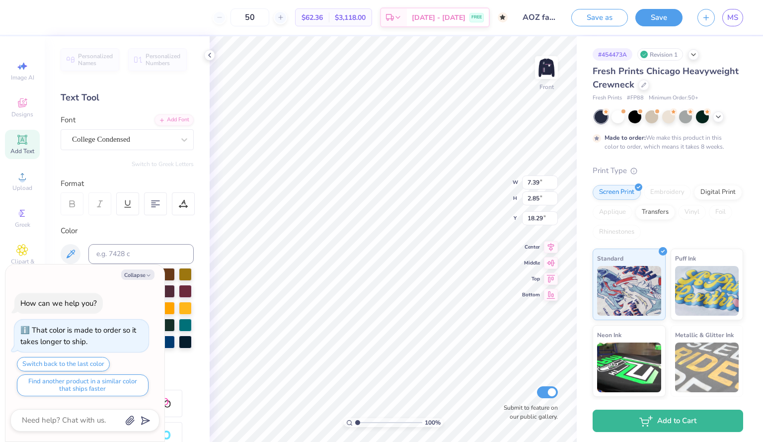
type textarea "x"
type textarea "FAL 25"
type textarea "x"
type textarea "FAL 2"
type textarea "x"
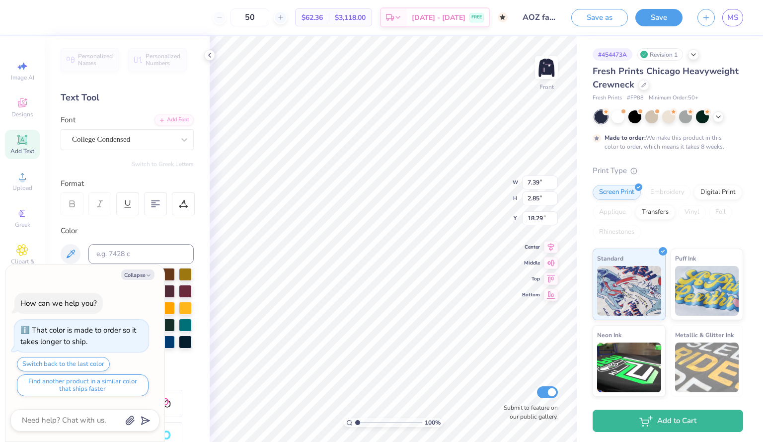
type textarea "FAL"
type textarea "x"
type textarea "FAL"
type textarea "x"
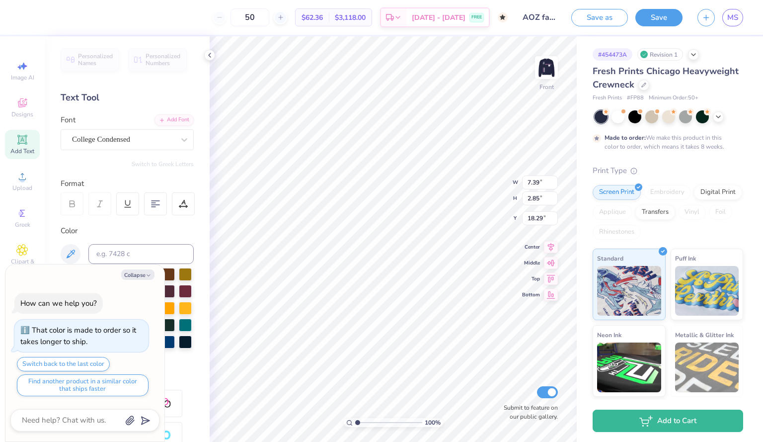
type textarea "FA"
type textarea "x"
type textarea "F"
type textarea "x"
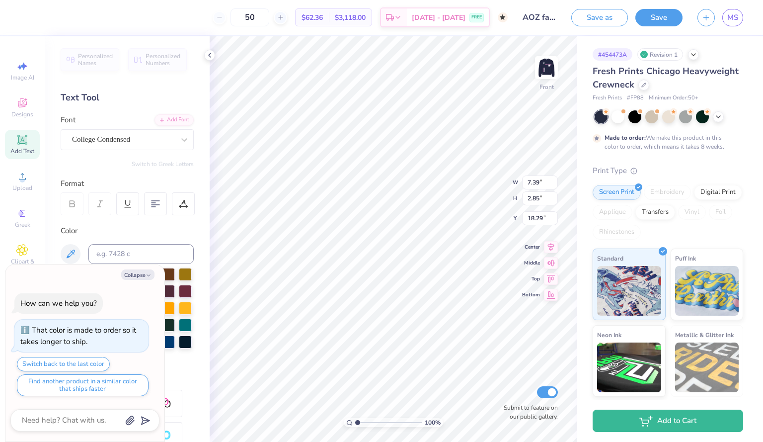
type textarea "T"
type textarea "x"
type textarea "Tr"
type textarea "x"
type textarea "Tru"
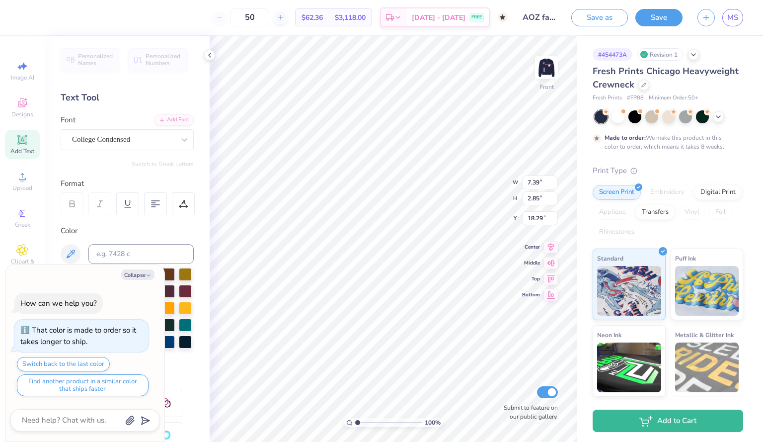
type textarea "x"
type textarea "Trut"
type textarea "x"
type textarea "Truth"
type textarea "x"
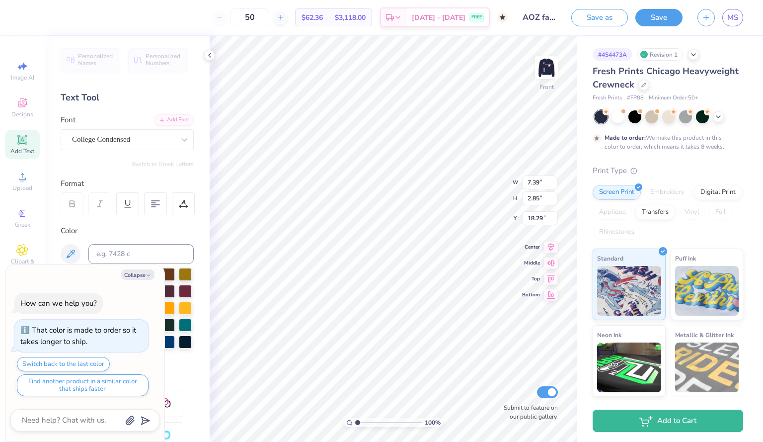
type textarea "Truth"
type textarea "x"
type textarea "Truth L"
type textarea "x"
type textarea "Truth Lov"
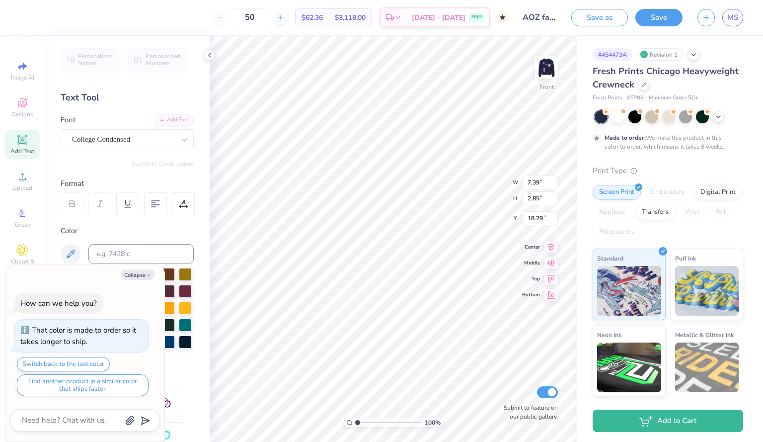
type textarea "x"
type textarea "Truth Love"
type textarea "x"
type textarea "Truth Love"
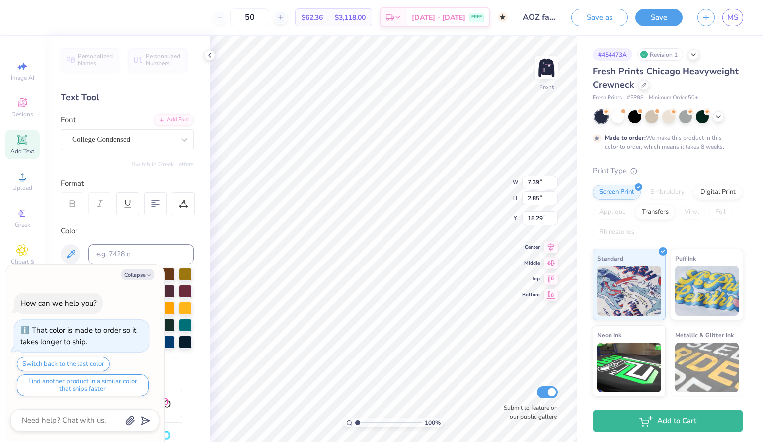
type textarea "x"
type textarea "Truth Love M"
type textarea "x"
type textarea "Truth Love Me"
type textarea "x"
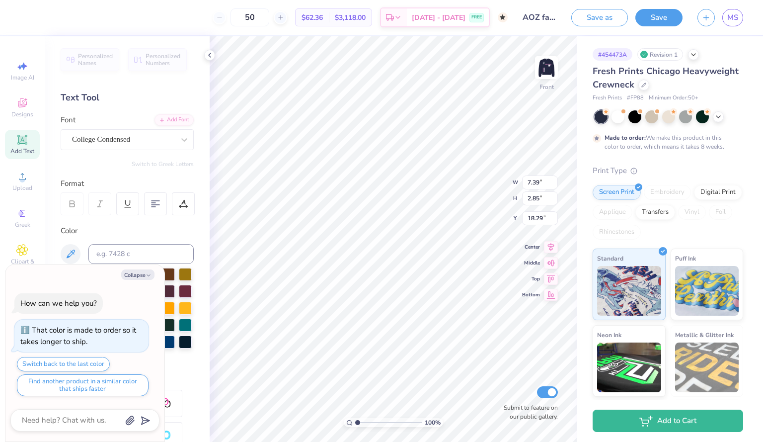
type textarea "Truth Love Men"
type textarea "x"
type textarea "Truth Love Ment"
type textarea "x"
type textarea "Truth Love [PERSON_NAME]"
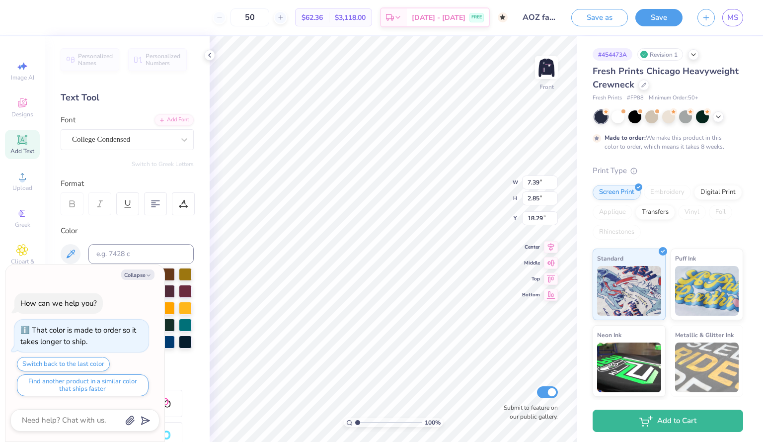
type textarea "x"
type textarea "Truth Love Mentor"
type textarea "x"
type textarea "Truth Love Mentorh"
type textarea "x"
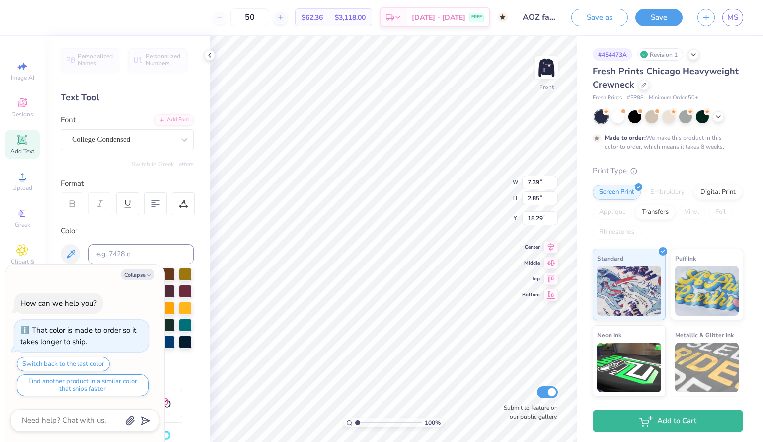
type textarea "Truth Love Mentorhs"
type textarea "x"
type textarea "Truth Love Mentorh"
type textarea "x"
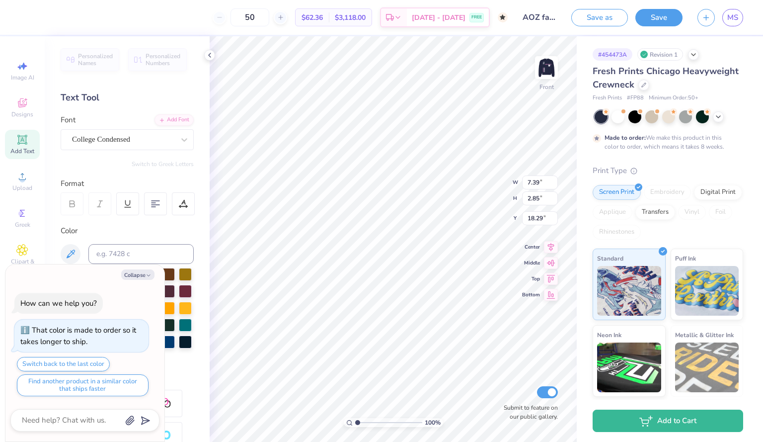
type textarea "Truth Love Mentor"
type textarea "x"
type textarea "Truth Love Mentors"
type textarea "x"
type textarea "Truth Love Mentorsh"
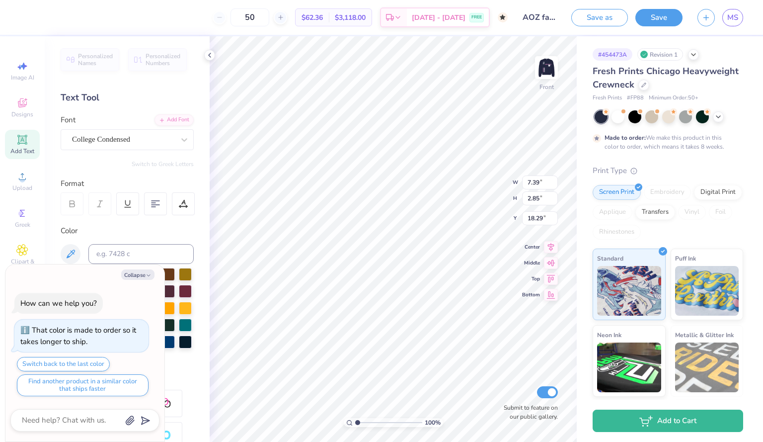
type textarea "x"
type textarea "Truth Love Mentorshi"
type textarea "x"
type textarea "Truth Love Mentorship"
type textarea "x"
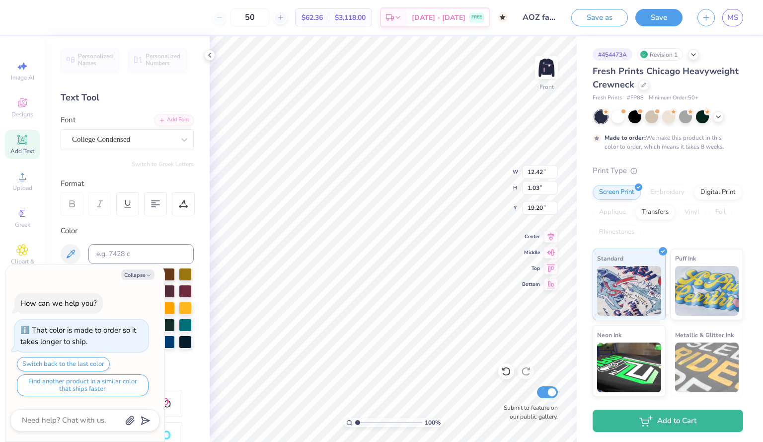
type input "10.98"
type textarea "x"
type textarea "Truth Love Mentorship"
type textarea "x"
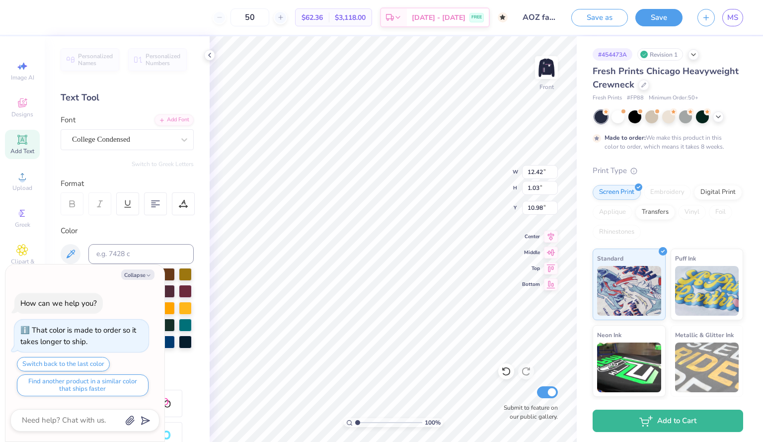
scroll to position [8, 1]
type textarea "Truth Love Mentorship"
type textarea "x"
type textarea "Truth Love Mentorship"
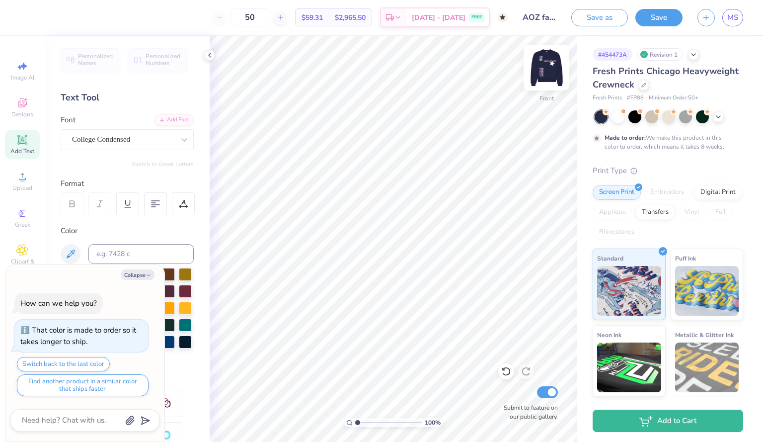
click at [550, 67] on img at bounding box center [547, 68] width 40 height 40
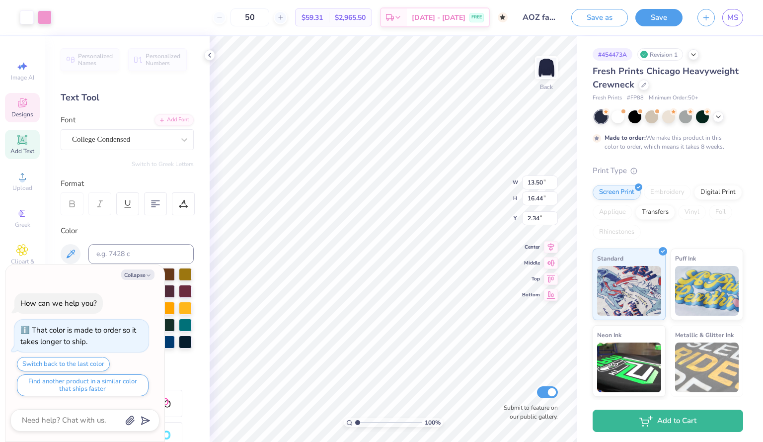
type textarea "x"
type input "13.71"
type input "16.70"
type input "2.08"
type textarea "x"
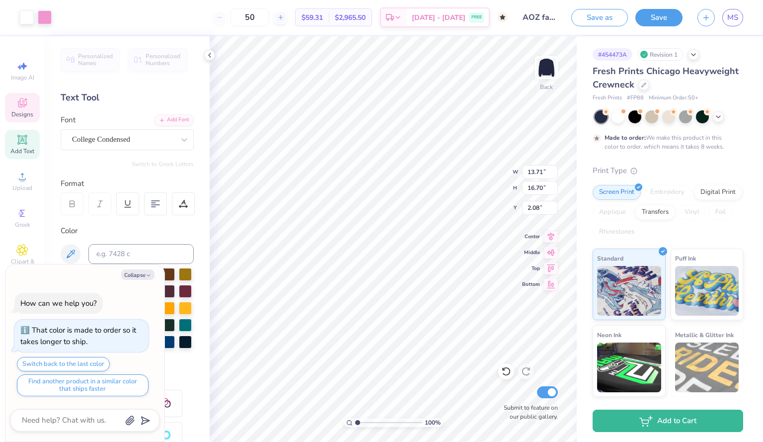
type input "2.64"
click at [535, 13] on input "AOZ fall formal" at bounding box center [539, 17] width 49 height 20
click at [554, 18] on input "AOZ fall formal" at bounding box center [539, 17] width 49 height 20
click at [547, 16] on input "AOZ fall formal" at bounding box center [539, 17] width 49 height 20
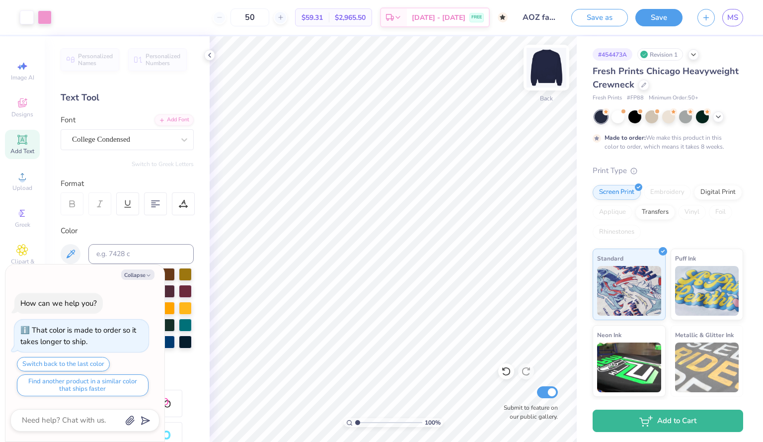
click at [548, 89] on div "Back" at bounding box center [546, 73] width 23 height 35
click at [656, 13] on button "Save" at bounding box center [659, 15] width 47 height 17
type textarea "x"
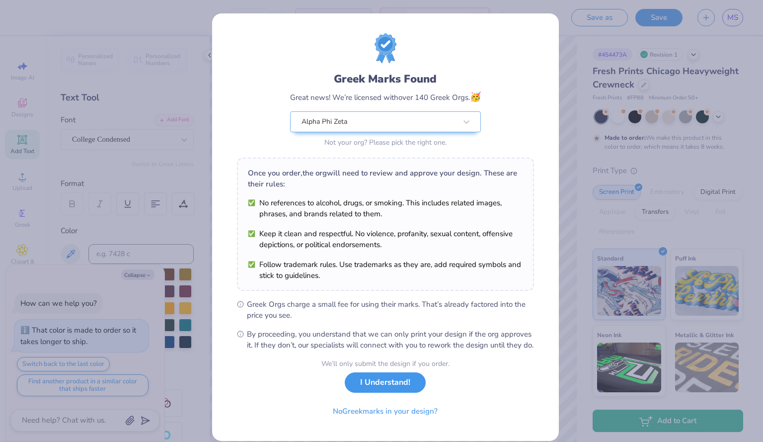
click at [388, 393] on button "I Understand!" at bounding box center [385, 382] width 81 height 20
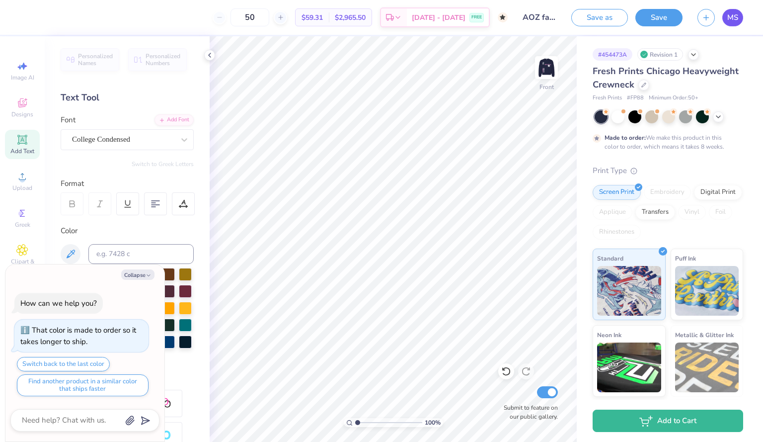
click at [737, 15] on span "MS" at bounding box center [733, 17] width 11 height 11
